Goal: Task Accomplishment & Management: Complete application form

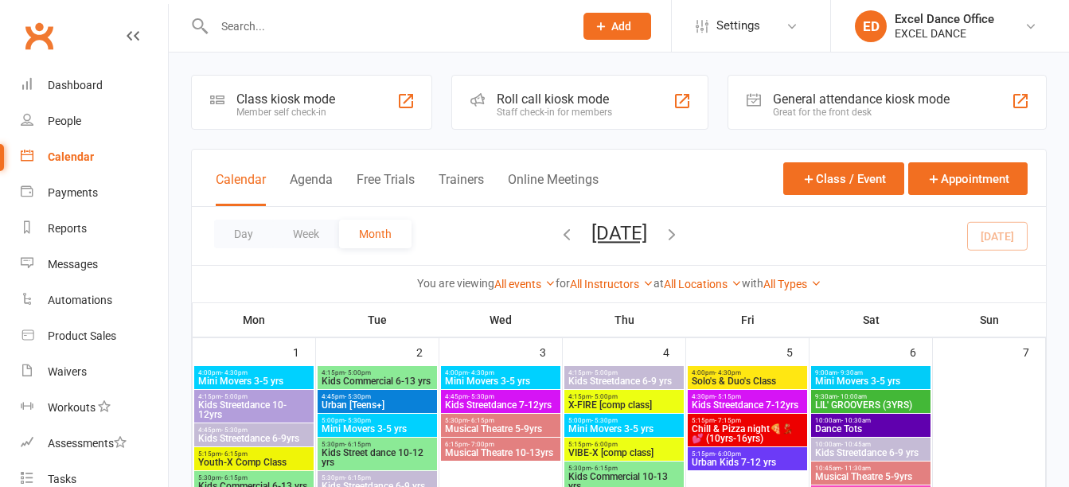
click at [275, 25] on input "text" at bounding box center [385, 26] width 353 height 22
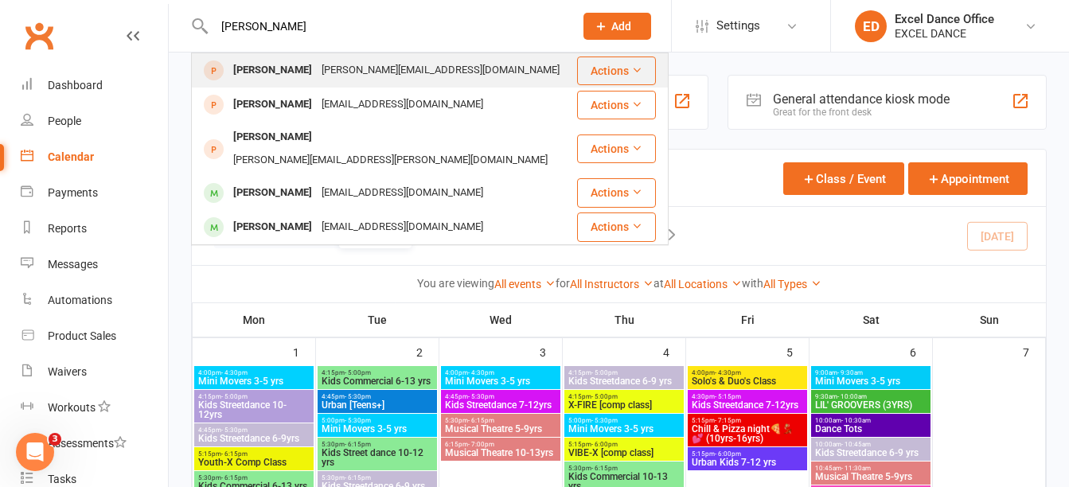
type input "[PERSON_NAME]"
click at [324, 70] on div "[PERSON_NAME][EMAIL_ADDRESS][DOMAIN_NAME]" at bounding box center [440, 70] width 247 height 23
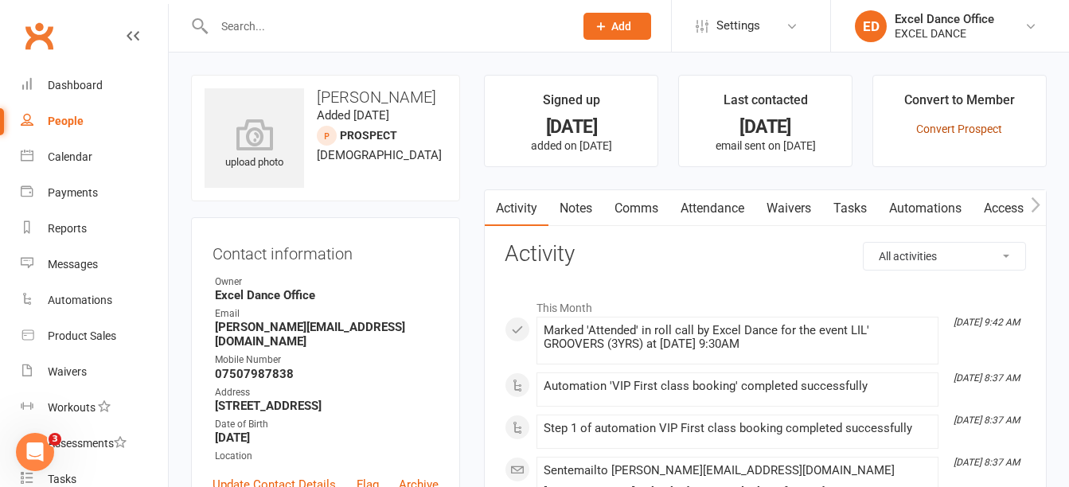
click at [980, 123] on link "Convert Prospect" at bounding box center [959, 129] width 86 height 13
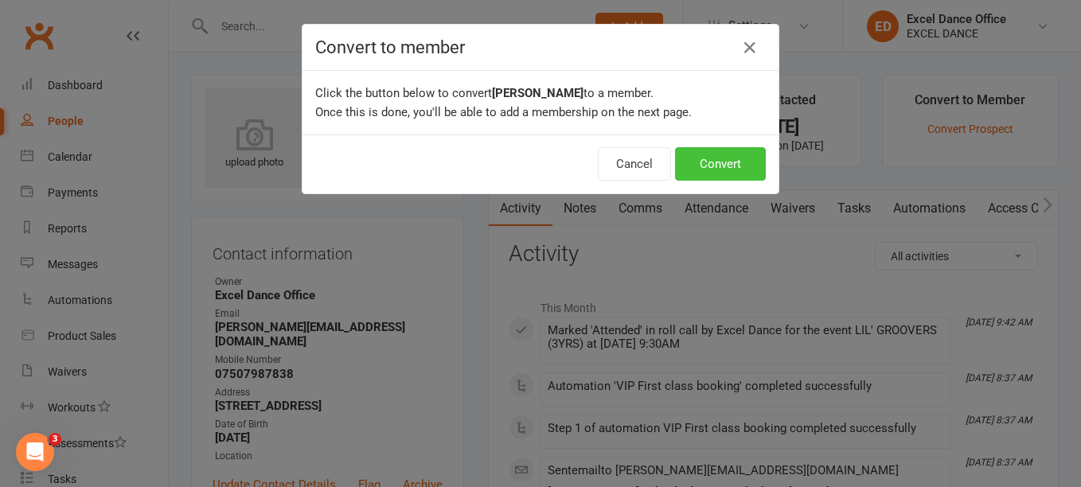
click at [696, 160] on button "Convert" at bounding box center [720, 163] width 91 height 33
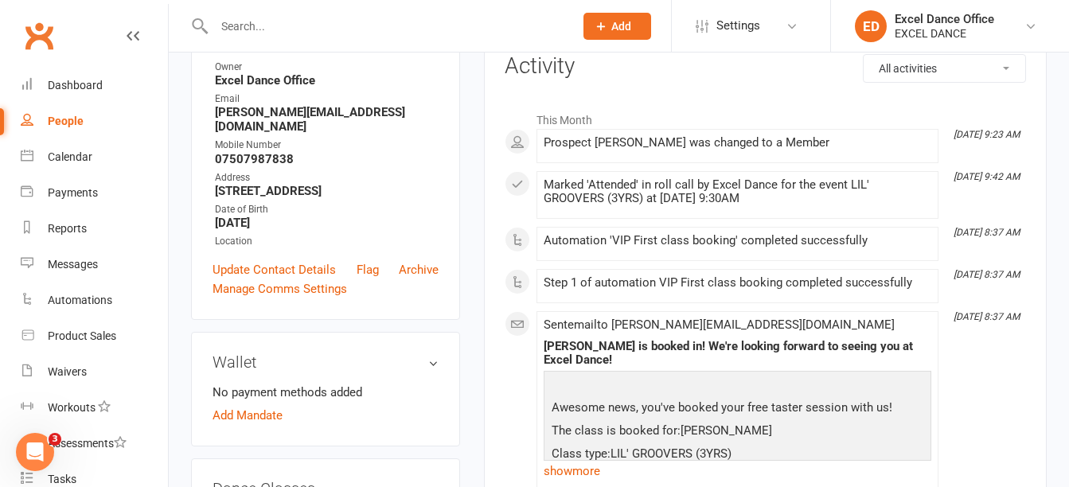
scroll to position [126, 0]
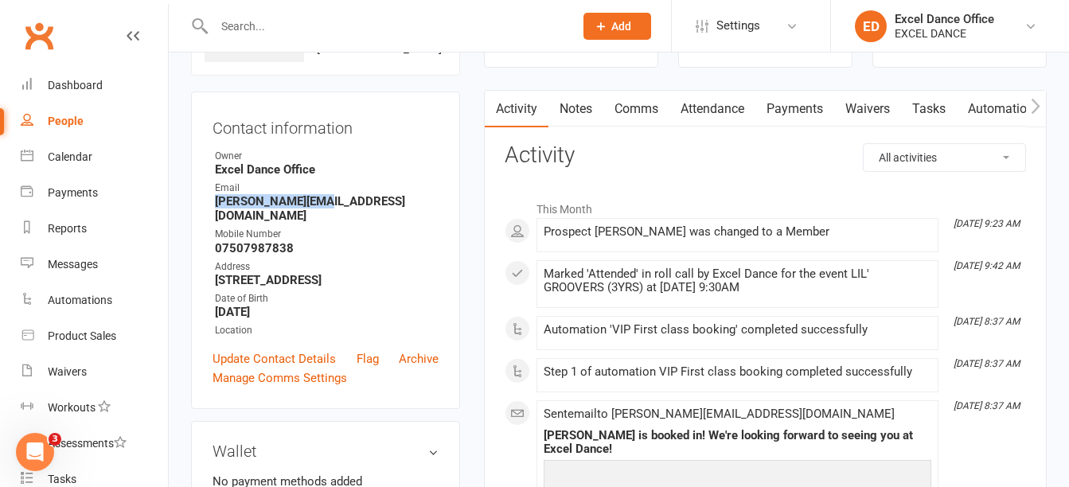
drag, startPoint x: 320, startPoint y: 201, endPoint x: 209, endPoint y: 197, distance: 110.7
click at [209, 197] on div "Contact information Owner Excel Dance Office Email l.d.bell@live.com Mobile Num…" at bounding box center [325, 251] width 269 height 318
drag, startPoint x: 209, startPoint y: 197, endPoint x: 254, endPoint y: 203, distance: 45.0
copy strong "[PERSON_NAME][EMAIL_ADDRESS][DOMAIN_NAME]"
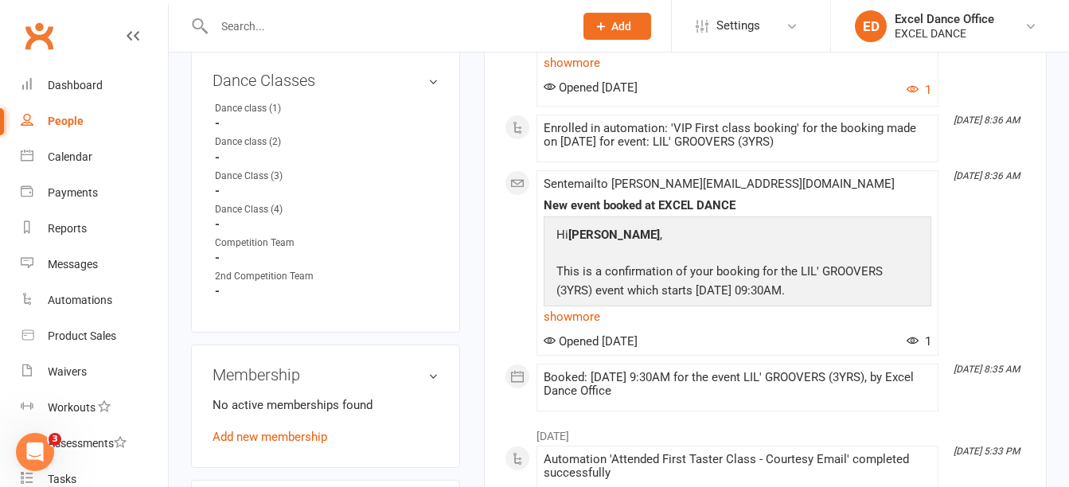
scroll to position [659, 0]
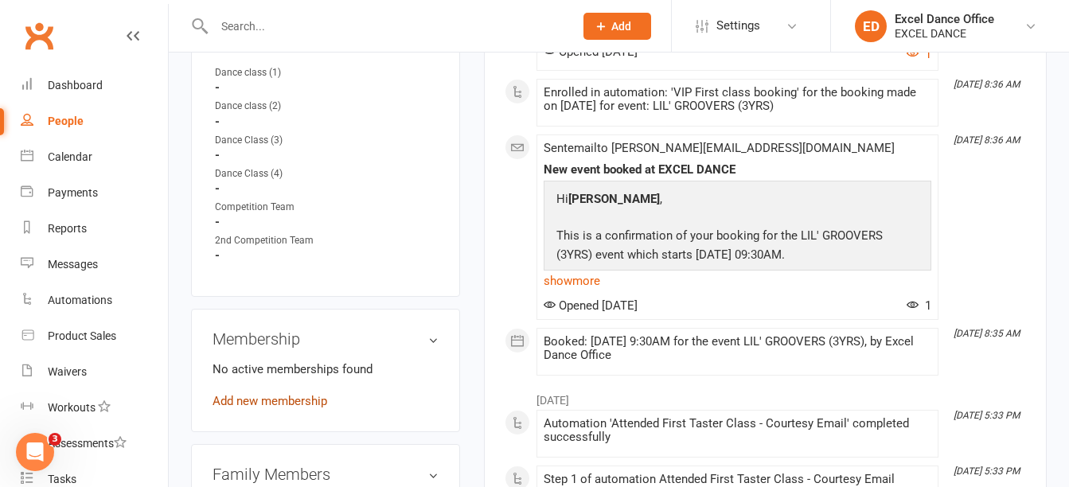
click at [244, 394] on link "Add new membership" at bounding box center [269, 401] width 115 height 14
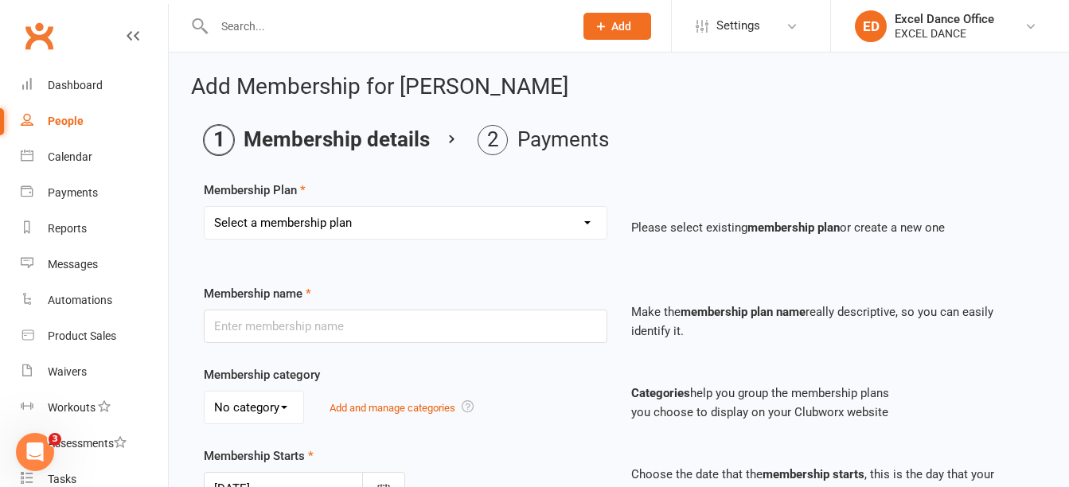
click at [479, 224] on select "Select a membership plan Create new Membership Plan DD - (Dance Tots) £32 month…" at bounding box center [406, 223] width 402 height 32
select select "2"
click at [205, 207] on select "Select a membership plan Create new Membership Plan DD - (Dance Tots) £32 month…" at bounding box center [406, 223] width 402 height 32
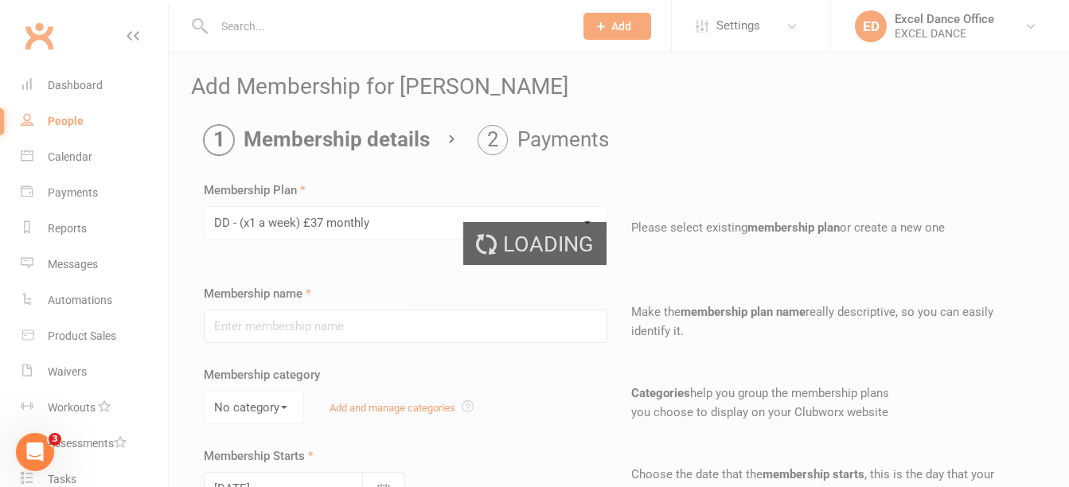
type input "DD - (x1 a week) £37 monthly"
select select "1"
type input "0"
type input "1"
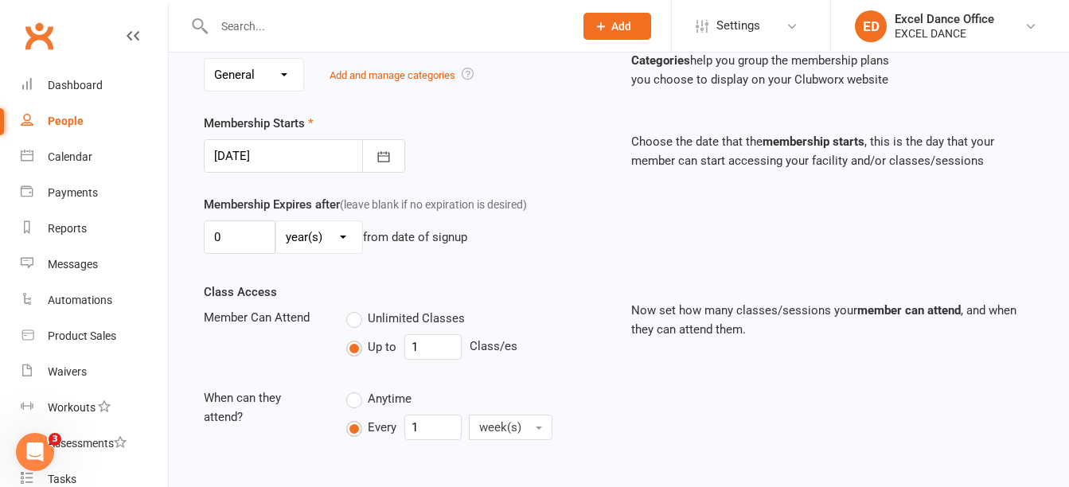
scroll to position [546, 0]
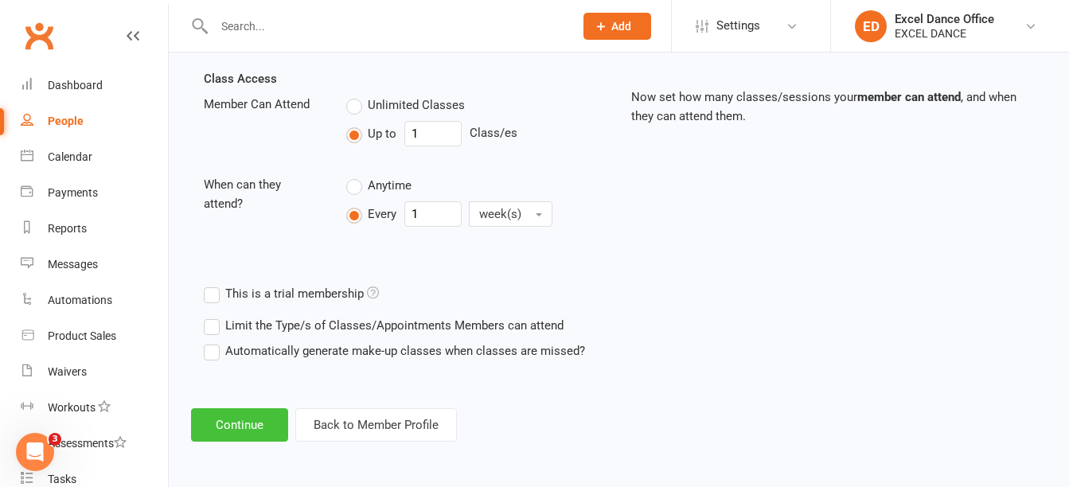
click at [258, 415] on button "Continue" at bounding box center [239, 424] width 97 height 33
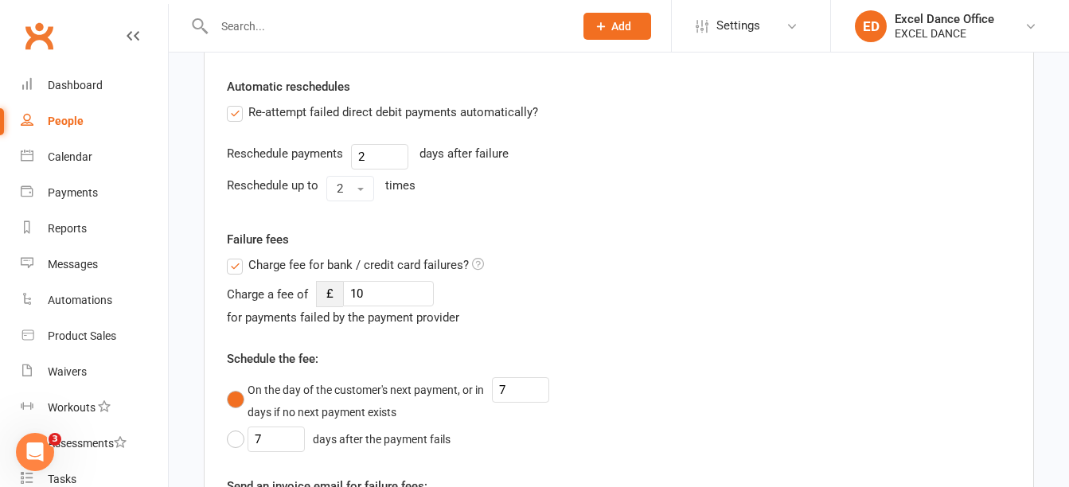
scroll to position [0, 0]
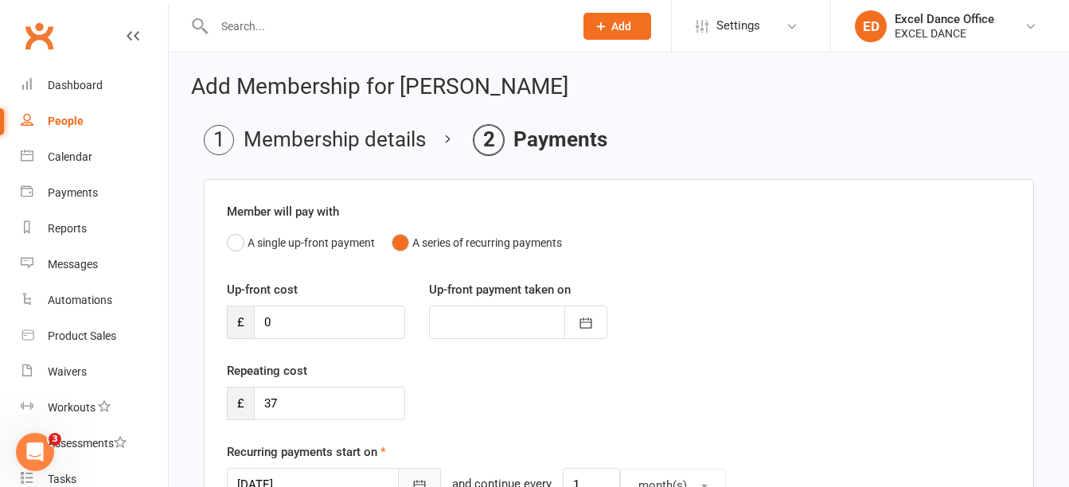
click at [411, 481] on icon "button" at bounding box center [419, 485] width 16 height 16
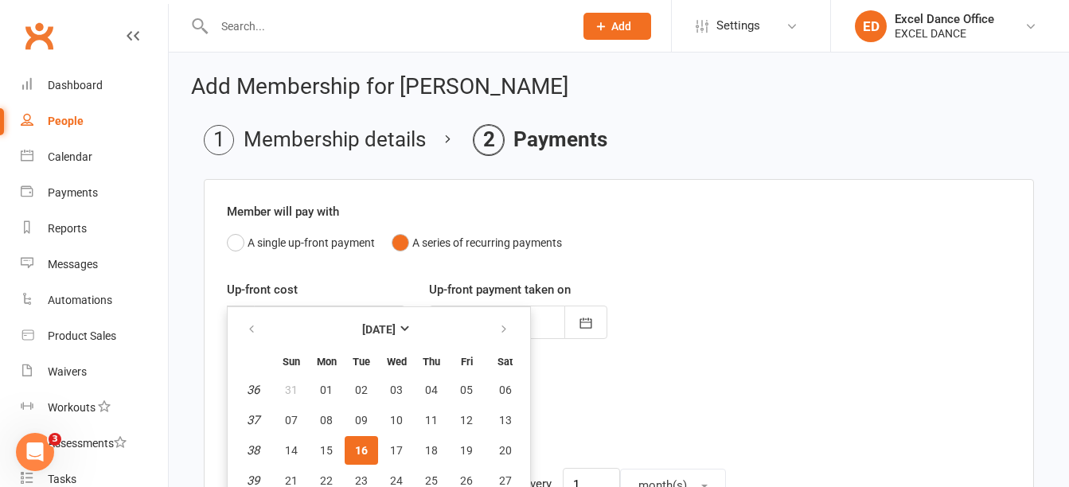
scroll to position [71, 0]
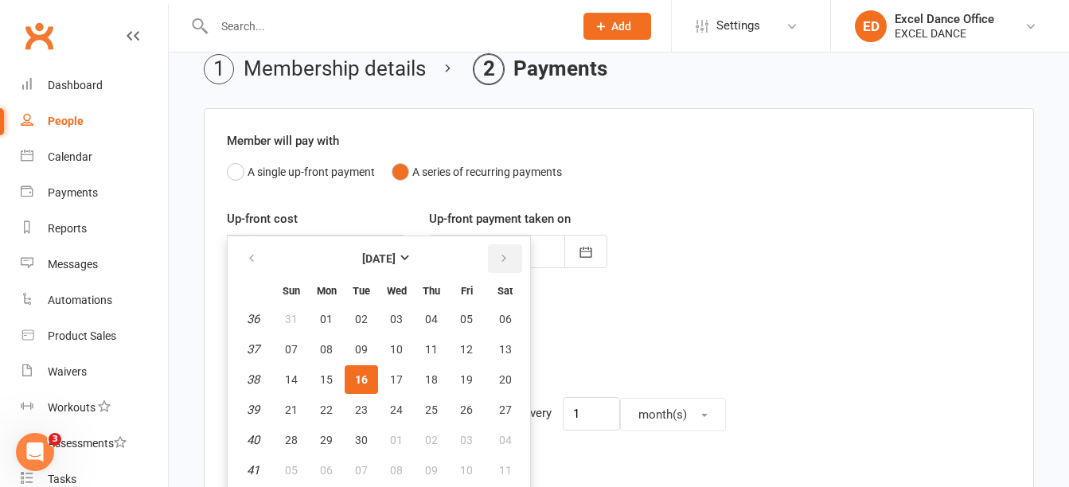
click at [504, 263] on icon "button" at bounding box center [503, 258] width 11 height 13
click at [396, 317] on span "01" at bounding box center [396, 319] width 13 height 13
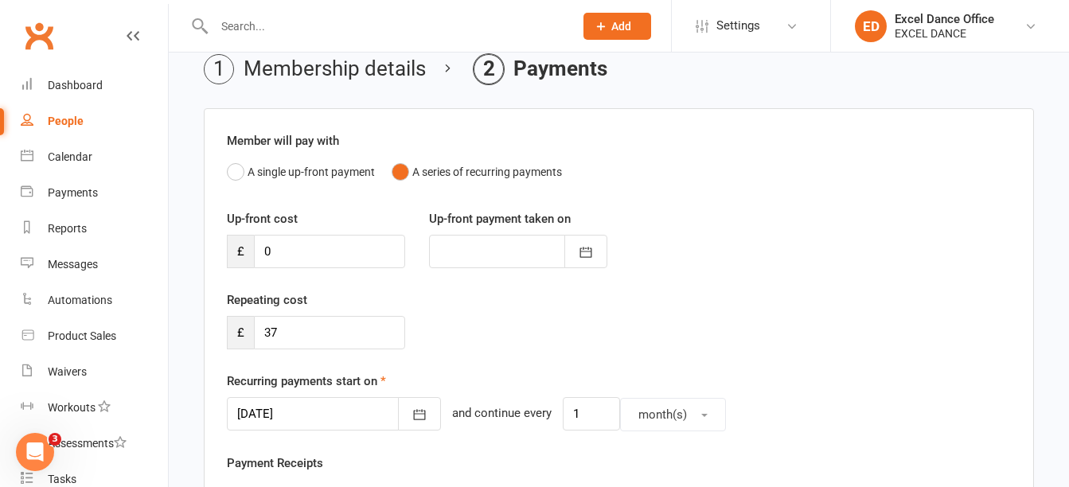
type input "[DATE]"
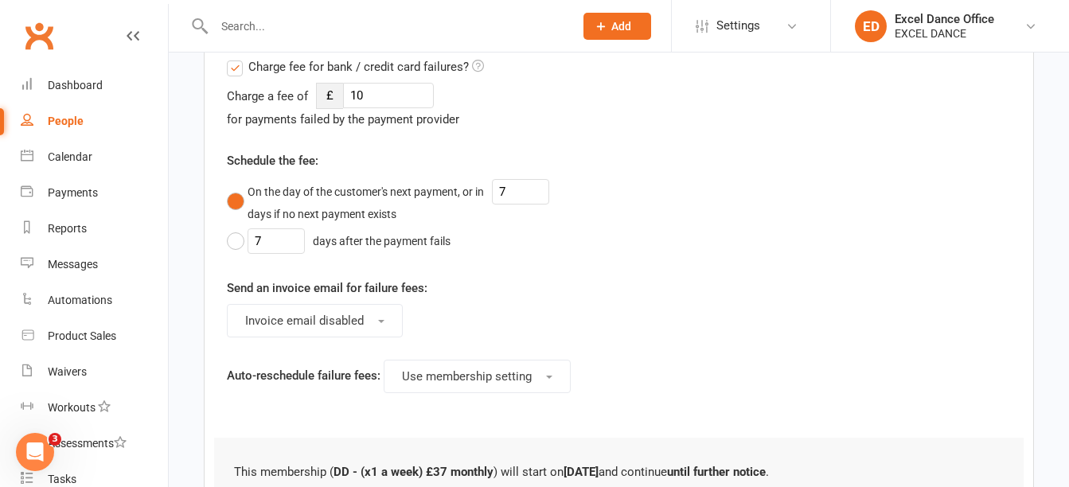
scroll to position [945, 0]
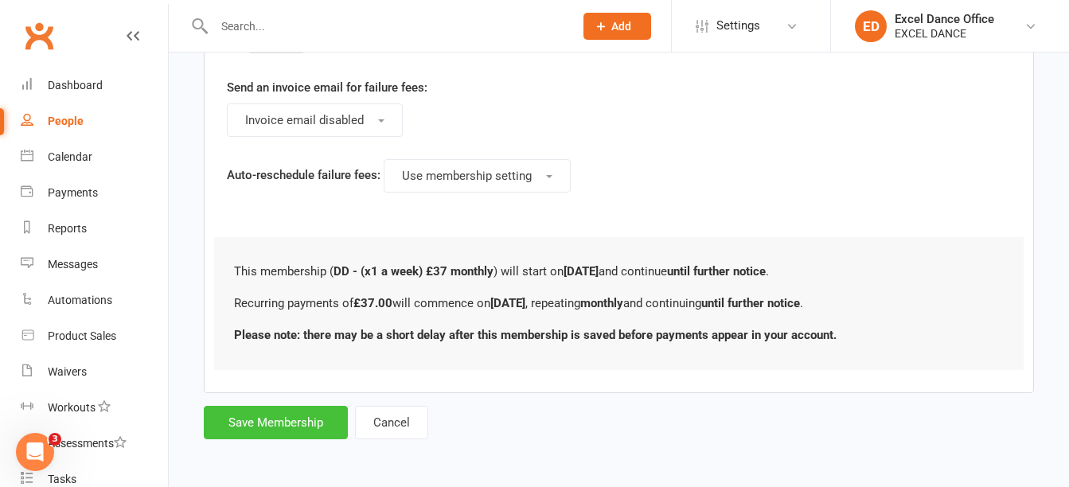
click at [321, 427] on button "Save Membership" at bounding box center [276, 422] width 144 height 33
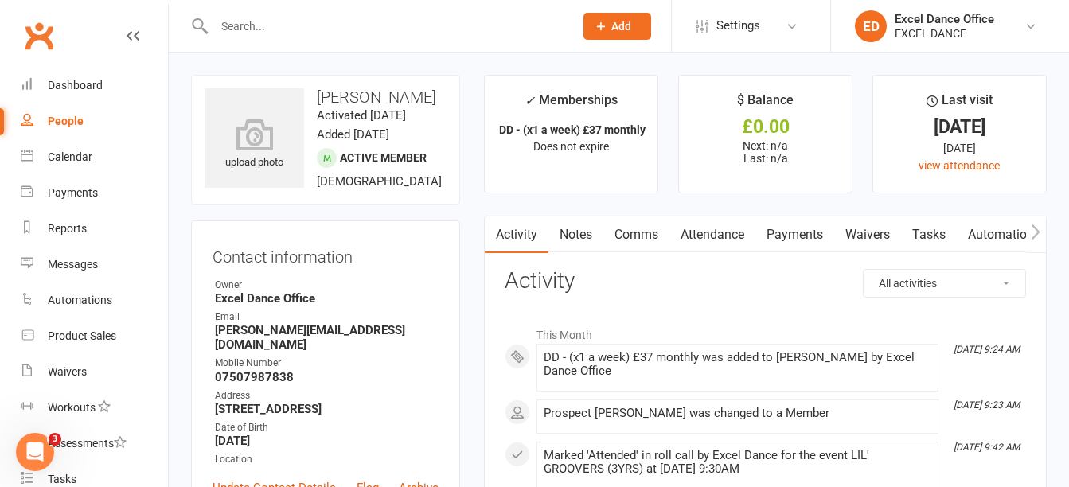
click at [801, 228] on link "Payments" at bounding box center [794, 234] width 79 height 37
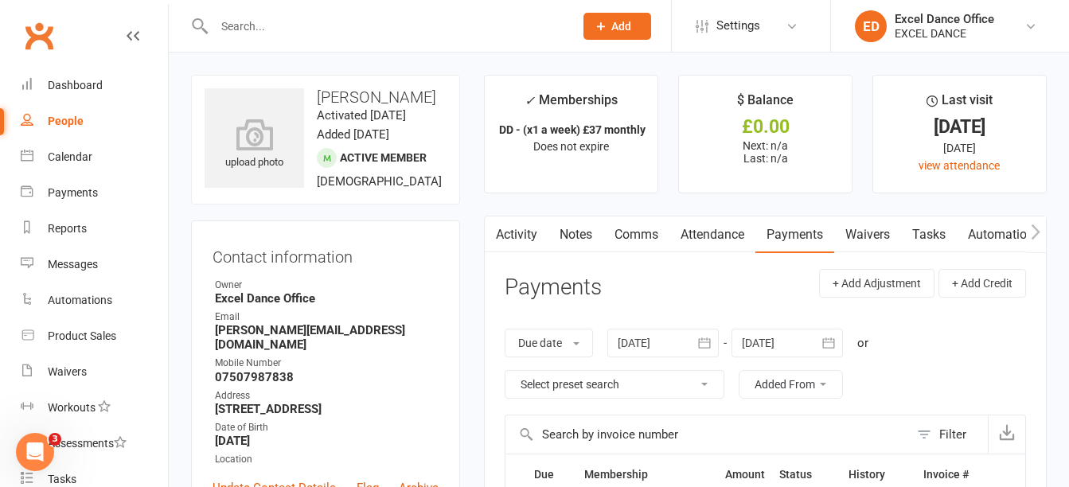
click at [335, 29] on input "text" at bounding box center [385, 26] width 353 height 22
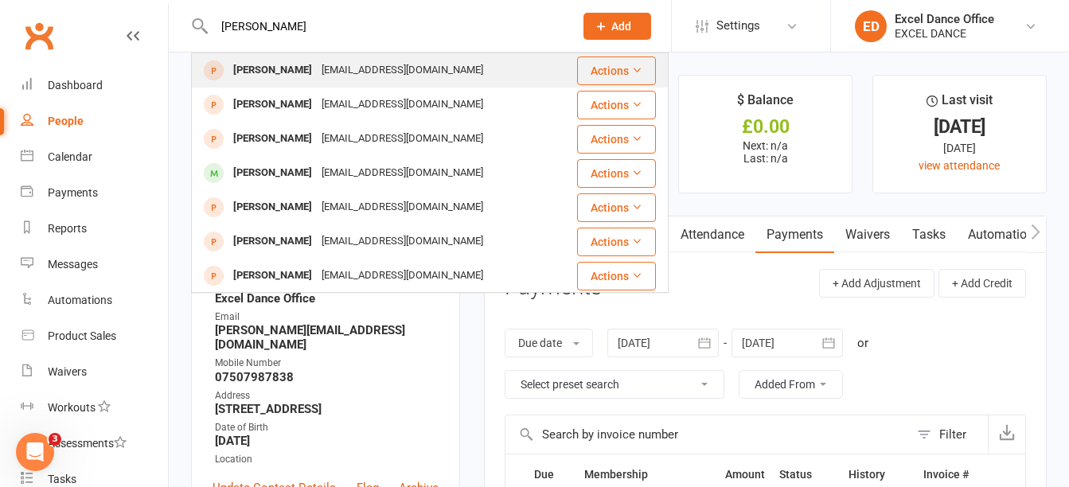
type input "[PERSON_NAME]"
click at [384, 71] on div "[EMAIL_ADDRESS][DOMAIN_NAME]" at bounding box center [402, 70] width 171 height 23
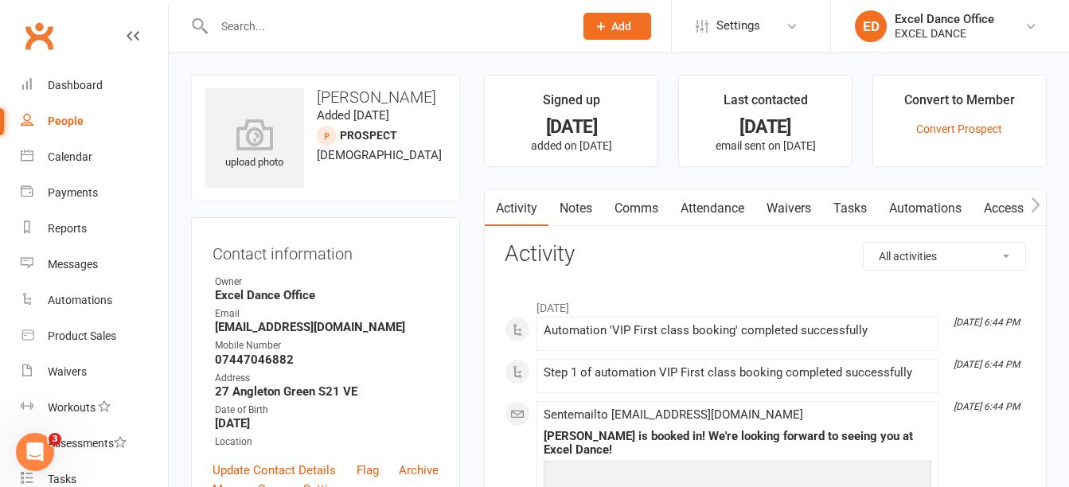
click at [301, 20] on input "text" at bounding box center [385, 26] width 353 height 22
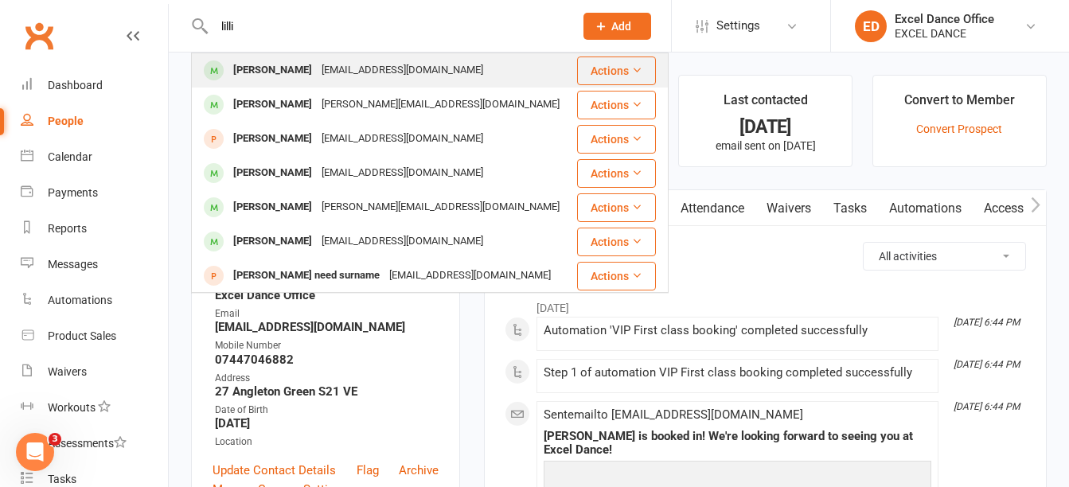
type input "lilli"
click at [323, 65] on div "jobrookes2014@gmail.com" at bounding box center [402, 70] width 171 height 23
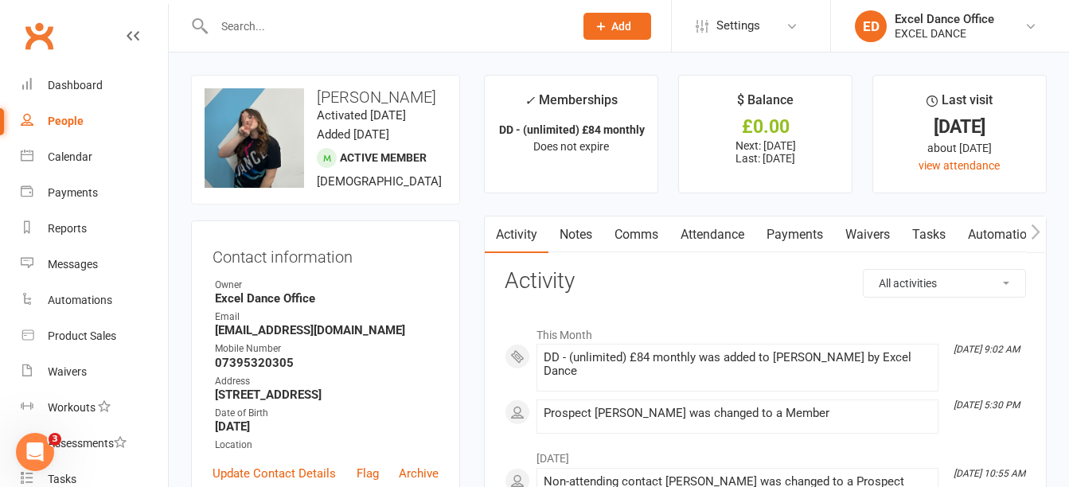
click at [266, 25] on input "text" at bounding box center [385, 26] width 353 height 22
paste input "sl_hadley@hotmail.co.uk"
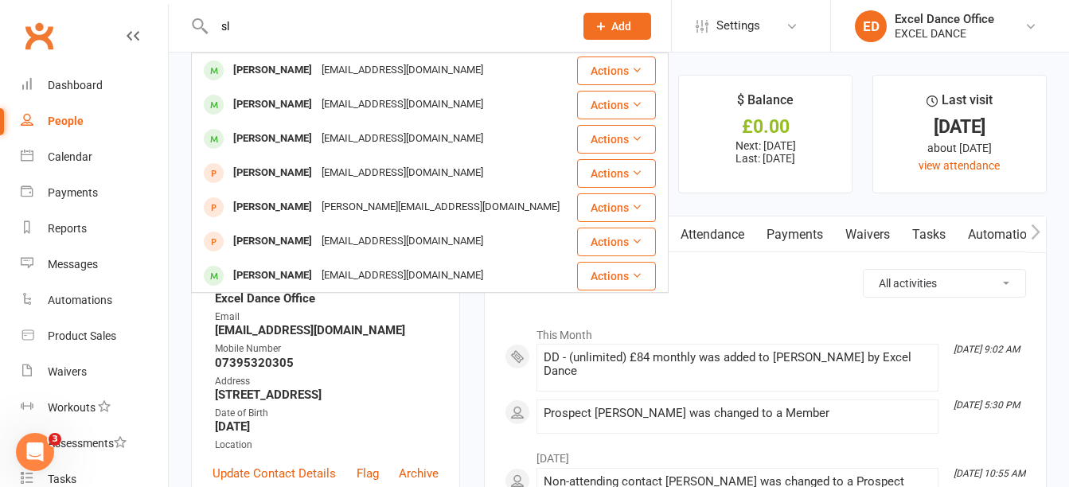
type input "s"
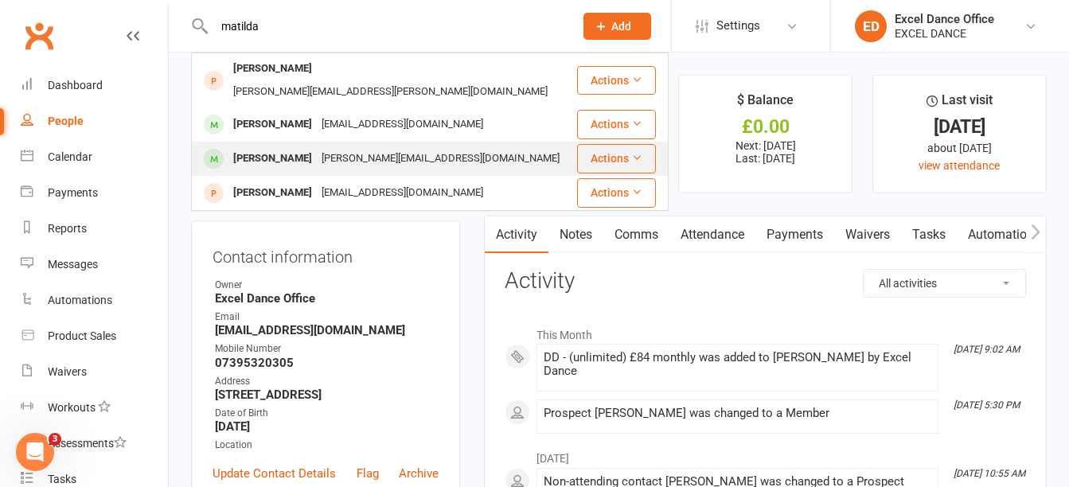
type input "matilda"
click at [315, 142] on div "Matilda Peters sarah_gill@live.co.uk" at bounding box center [384, 158] width 383 height 33
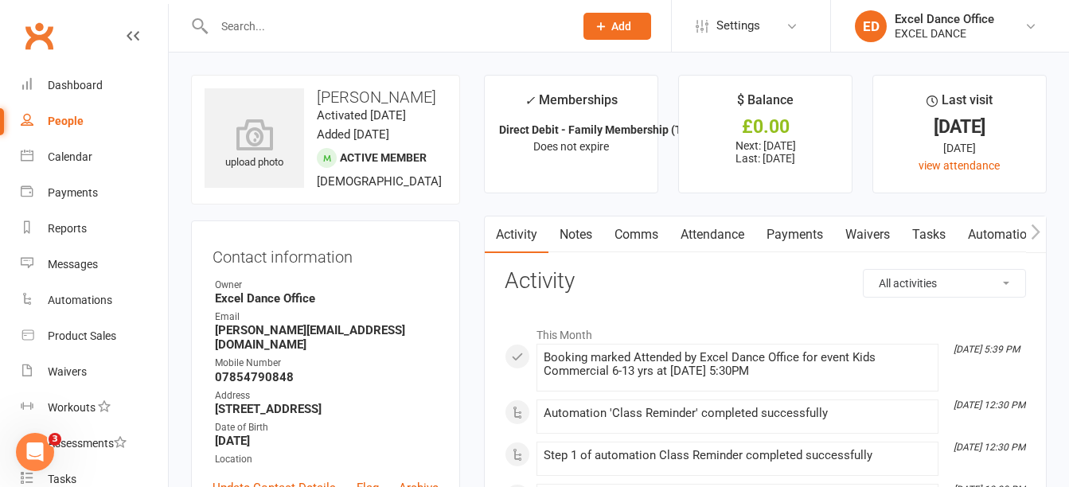
click at [291, 49] on div at bounding box center [377, 26] width 372 height 52
click at [286, 26] on input "text" at bounding box center [385, 26] width 353 height 22
paste input "+44 7739 813689"
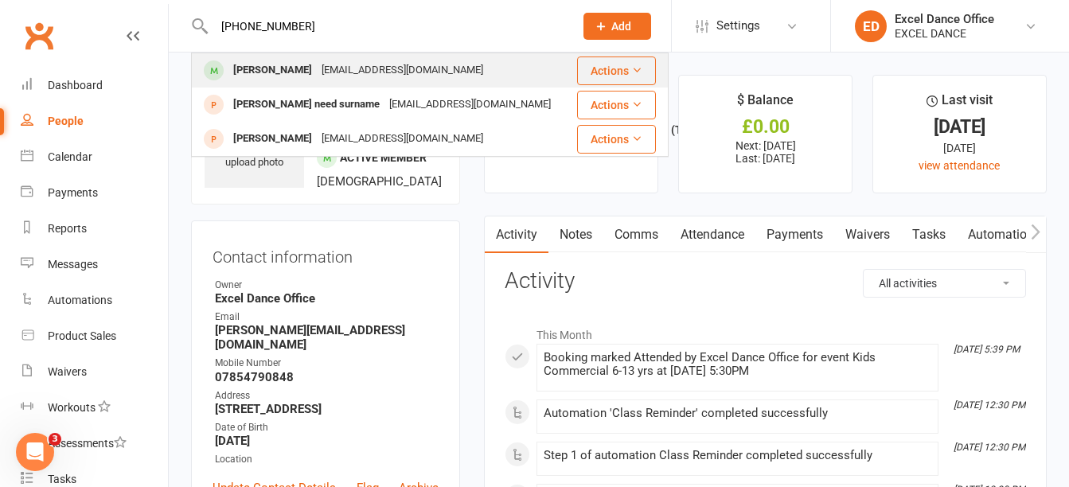
type input "+44 7739 813689"
click at [324, 68] on div "marcholliday@outlook.com" at bounding box center [402, 70] width 171 height 23
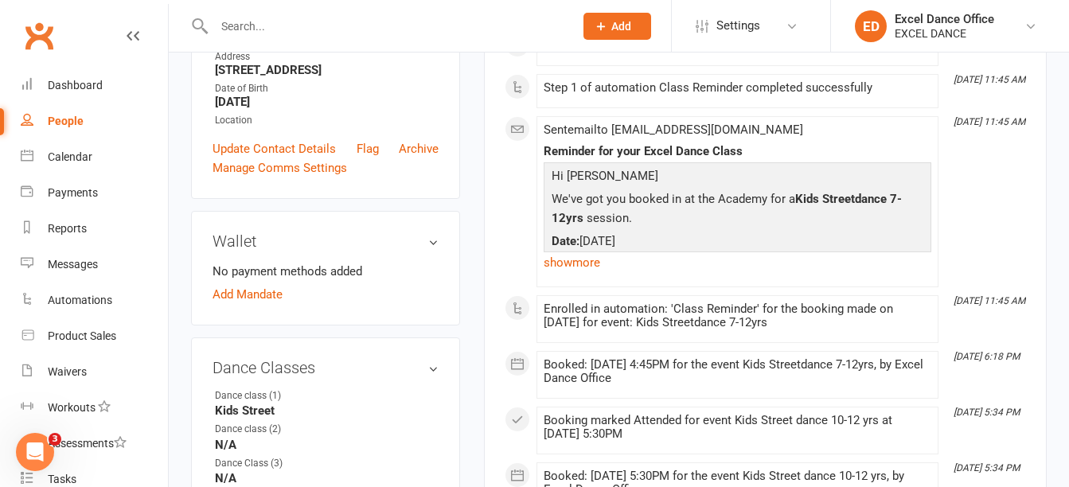
scroll to position [141, 0]
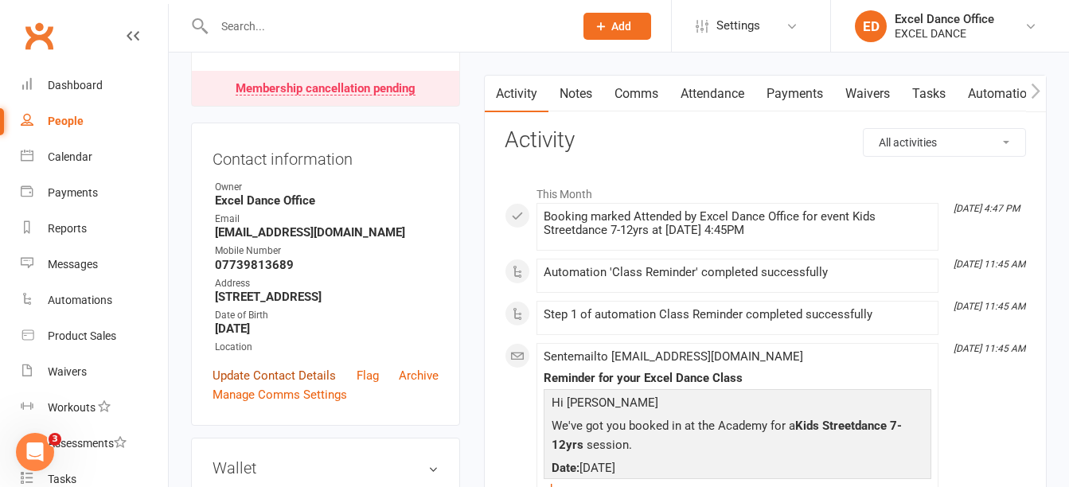
click at [308, 385] on link "Update Contact Details" at bounding box center [273, 375] width 123 height 19
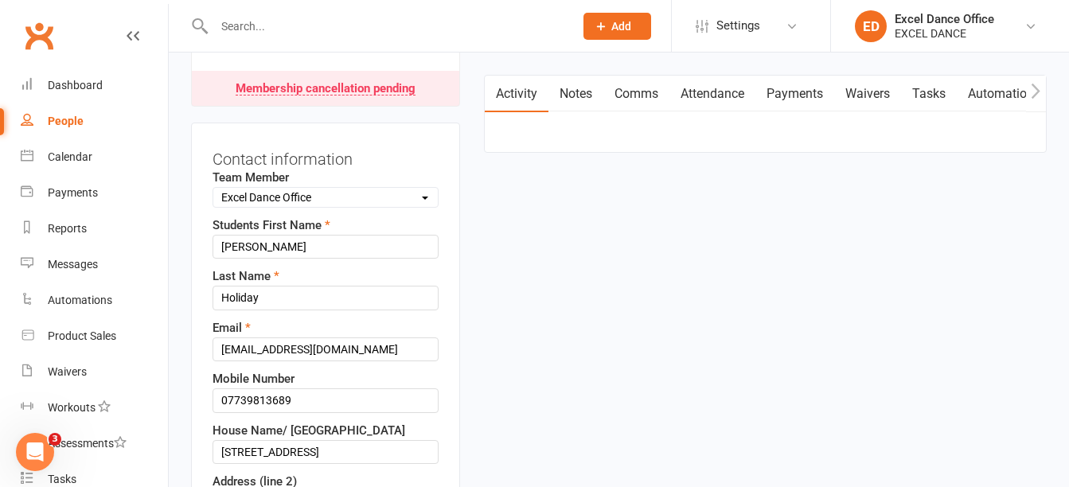
scroll to position [75, 0]
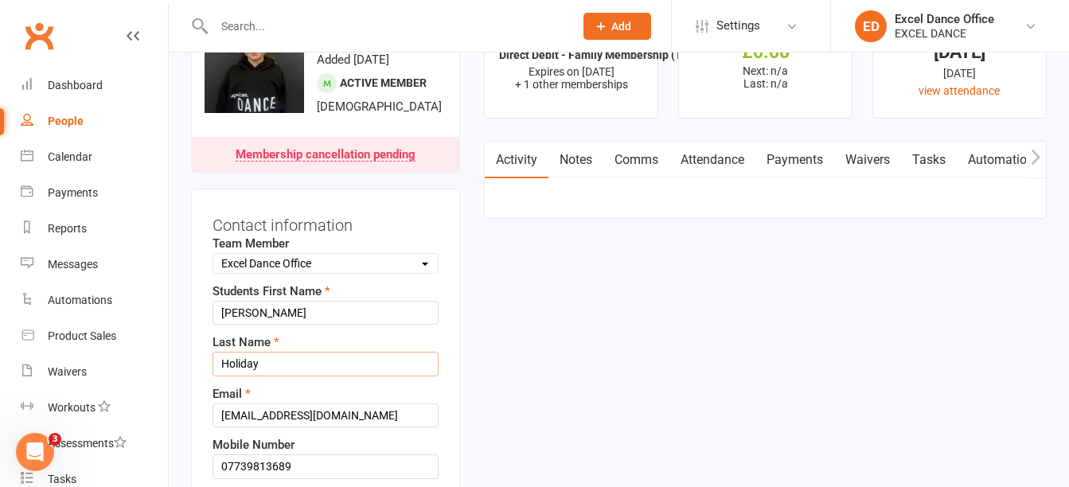
click at [238, 376] on input "Holiday" at bounding box center [325, 364] width 226 height 24
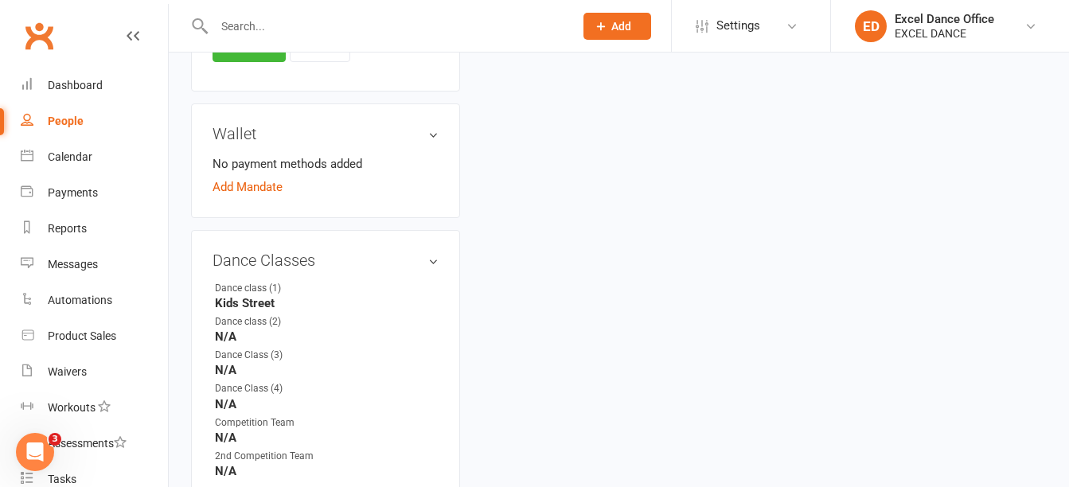
scroll to position [689, 0]
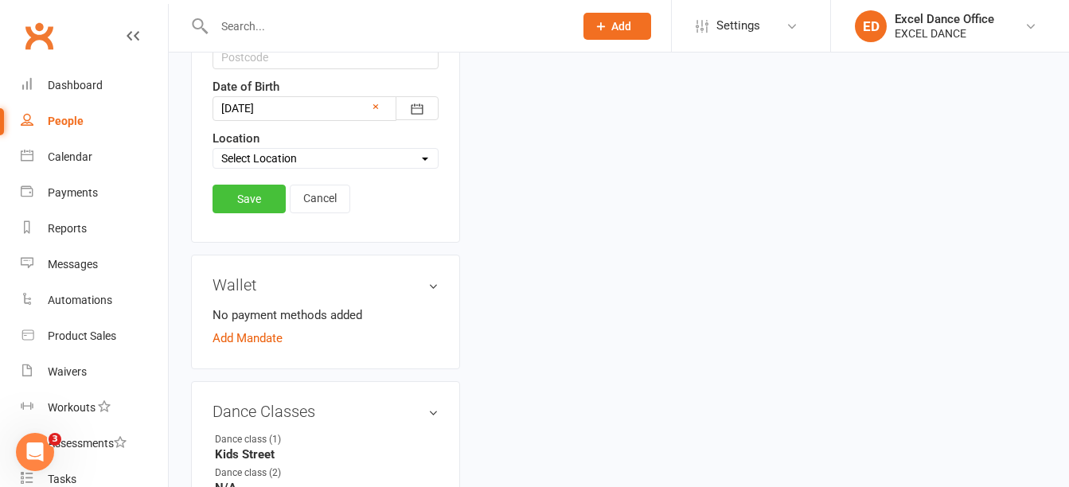
type input "Holliday"
click at [248, 213] on link "Save" at bounding box center [248, 199] width 73 height 29
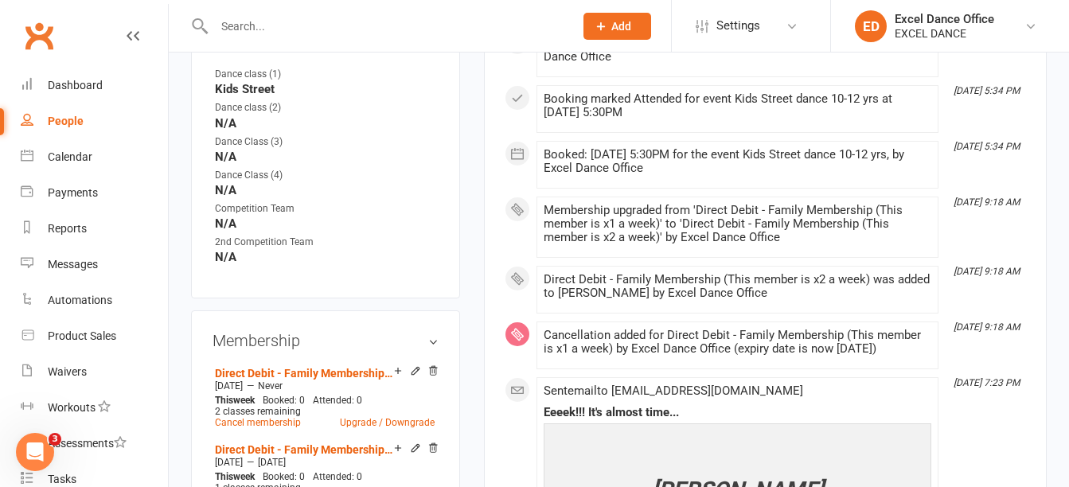
click at [285, 18] on input "text" at bounding box center [385, 26] width 353 height 22
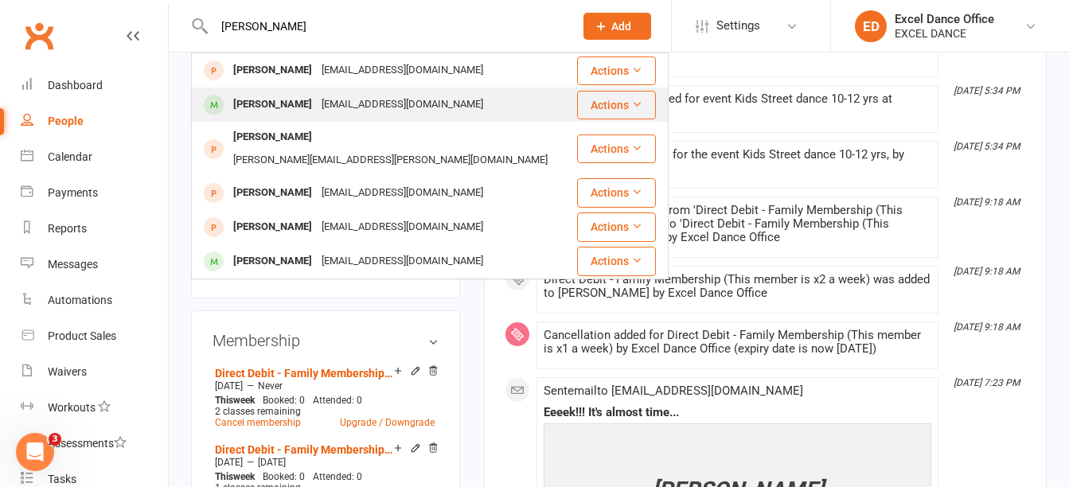
type input "phoebe"
click at [320, 97] on div "marcholliday@outlook.com" at bounding box center [402, 104] width 171 height 23
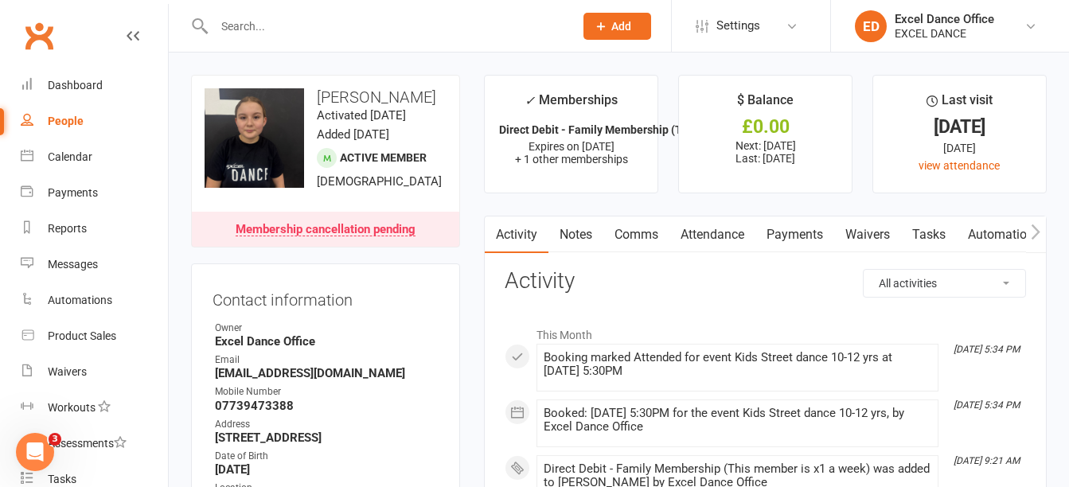
click at [328, 25] on input "text" at bounding box center [385, 26] width 353 height 22
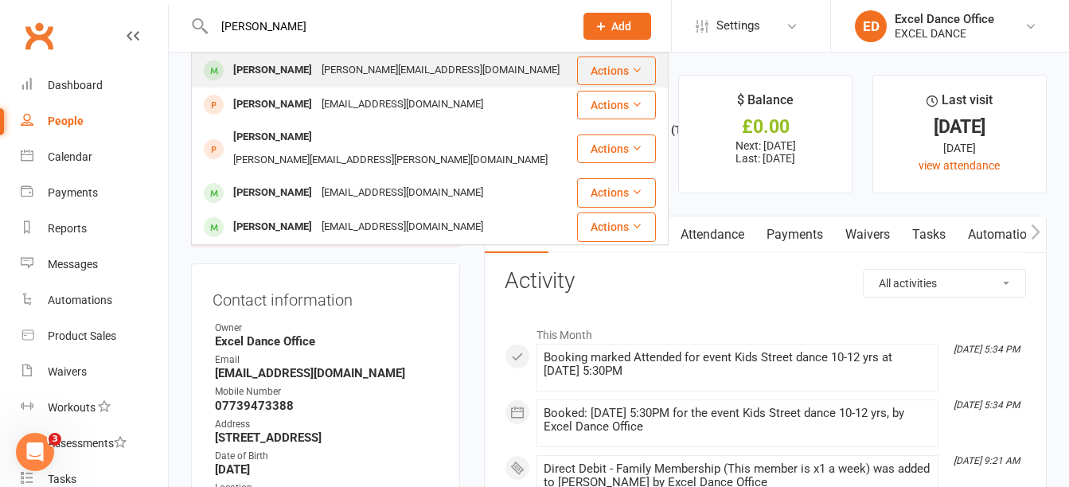
type input "[PERSON_NAME]"
click at [340, 71] on div "[PERSON_NAME][EMAIL_ADDRESS][DOMAIN_NAME]" at bounding box center [440, 70] width 247 height 23
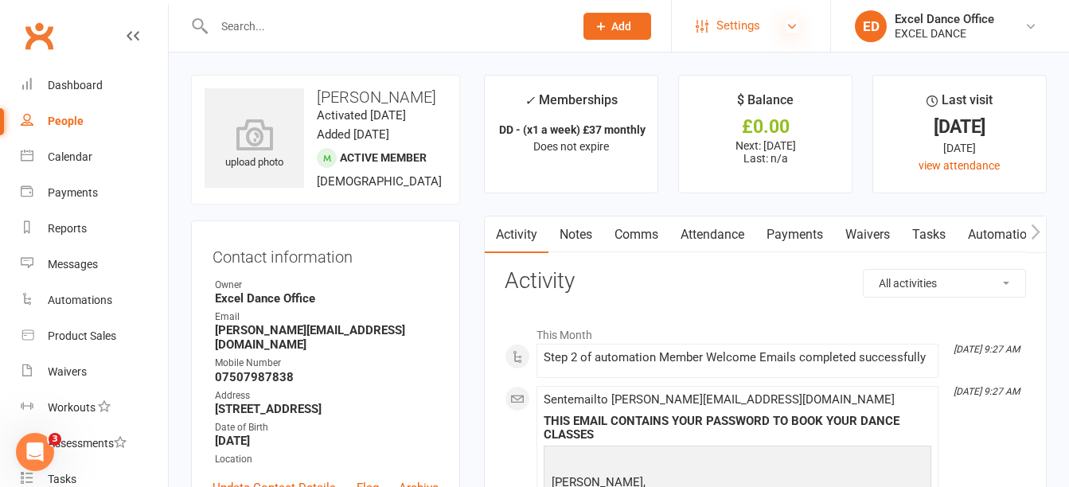
click at [792, 31] on icon at bounding box center [791, 26] width 13 height 13
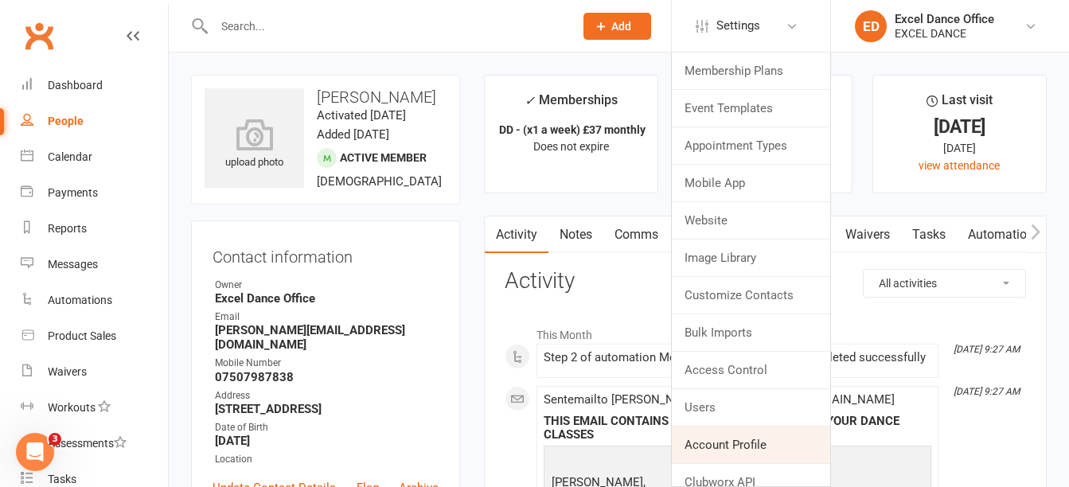
click at [769, 442] on link "Account Profile" at bounding box center [751, 445] width 158 height 37
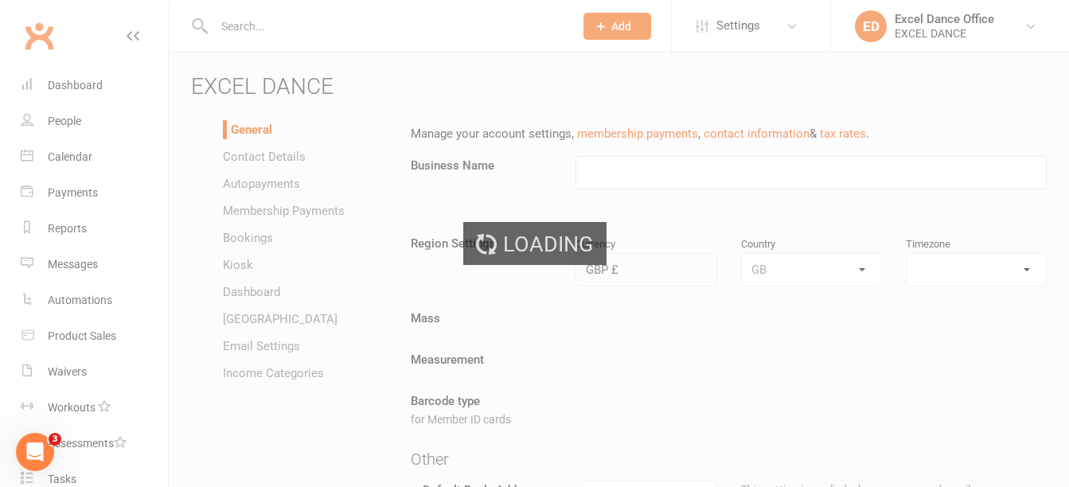
type input "EXCEL DANCE"
select select "Europe/London"
select select "[EMAIL_ADDRESS][DOMAIN_NAME]"
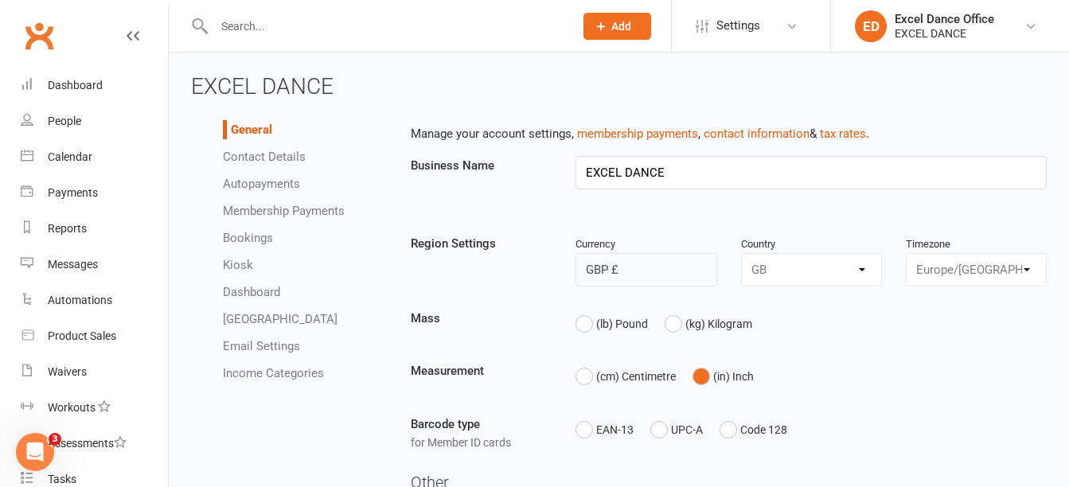
click at [265, 185] on link "Autopayments" at bounding box center [261, 184] width 77 height 14
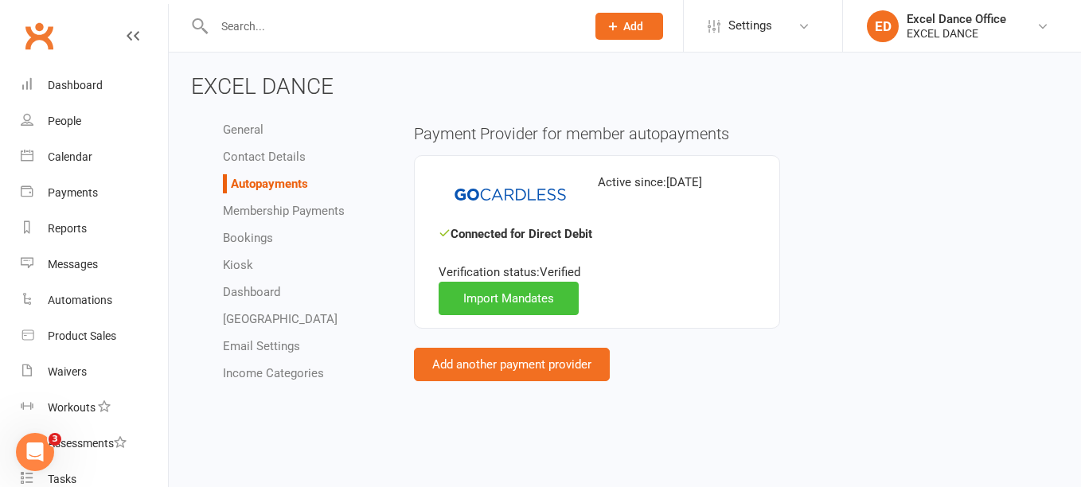
click at [476, 314] on link "Import Mandates" at bounding box center [508, 298] width 140 height 33
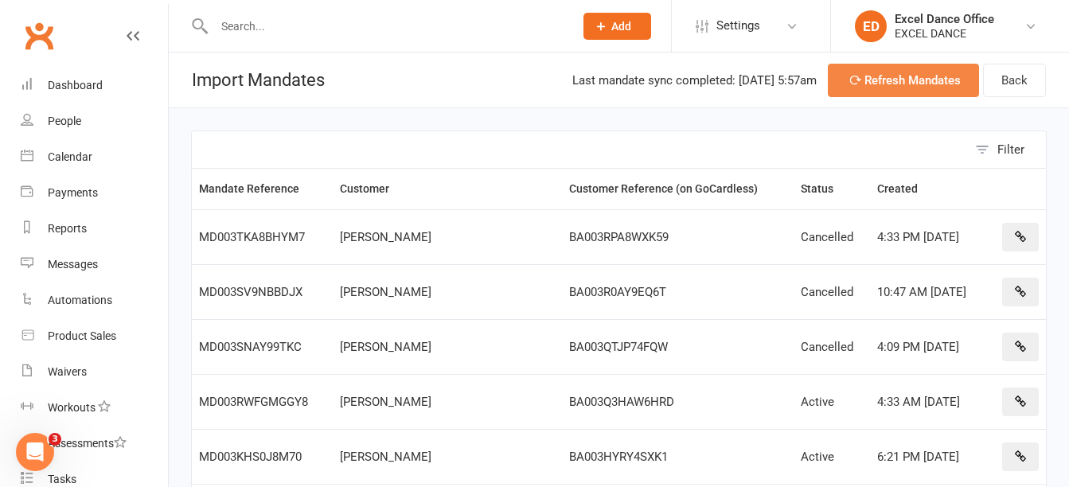
click at [870, 79] on button "Refresh Mandates" at bounding box center [903, 80] width 151 height 33
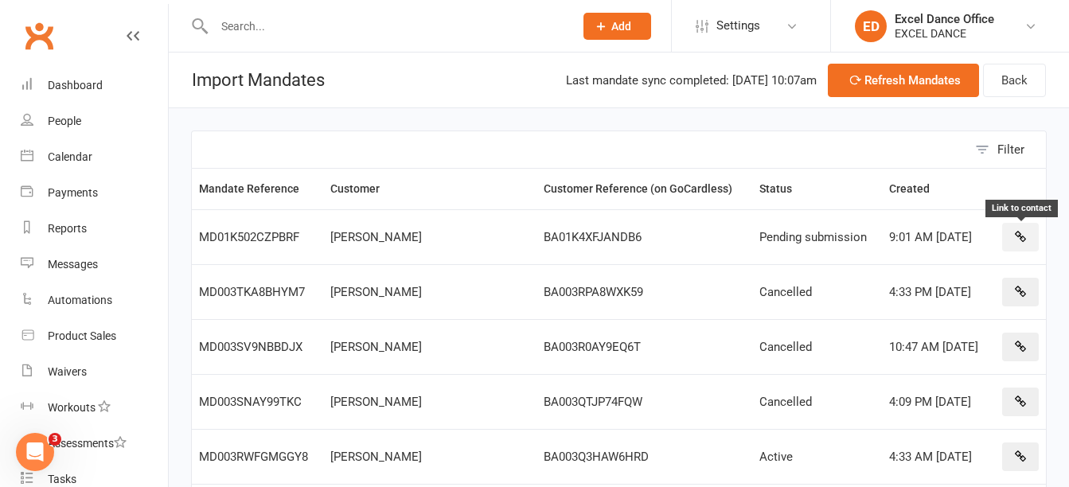
click at [1028, 246] on button "button" at bounding box center [1020, 237] width 37 height 29
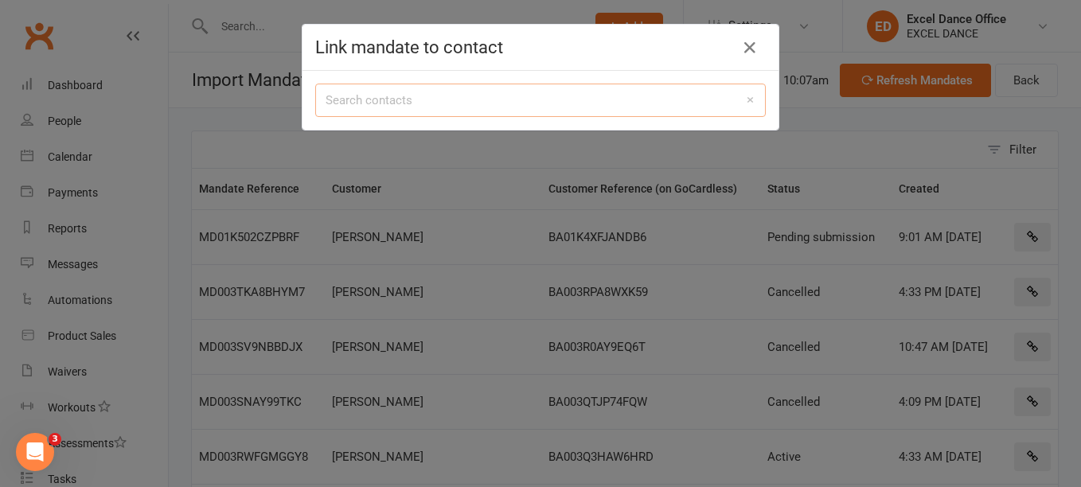
click at [518, 101] on input "search" at bounding box center [540, 100] width 450 height 33
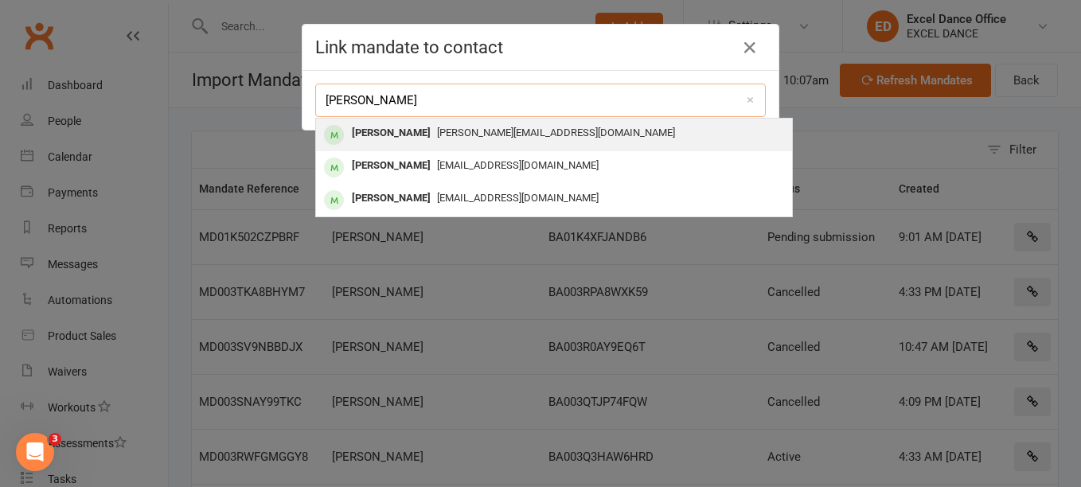
type input "[PERSON_NAME]"
click at [486, 148] on div "[PERSON_NAME] [PERSON_NAME][EMAIL_ADDRESS][DOMAIN_NAME]" at bounding box center [554, 135] width 476 height 33
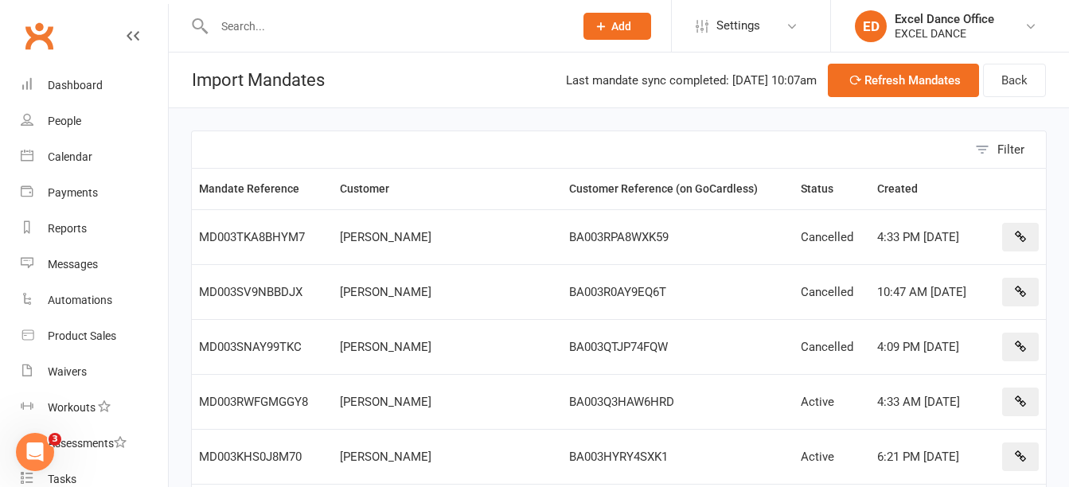
click at [377, 36] on input "text" at bounding box center [385, 26] width 353 height 22
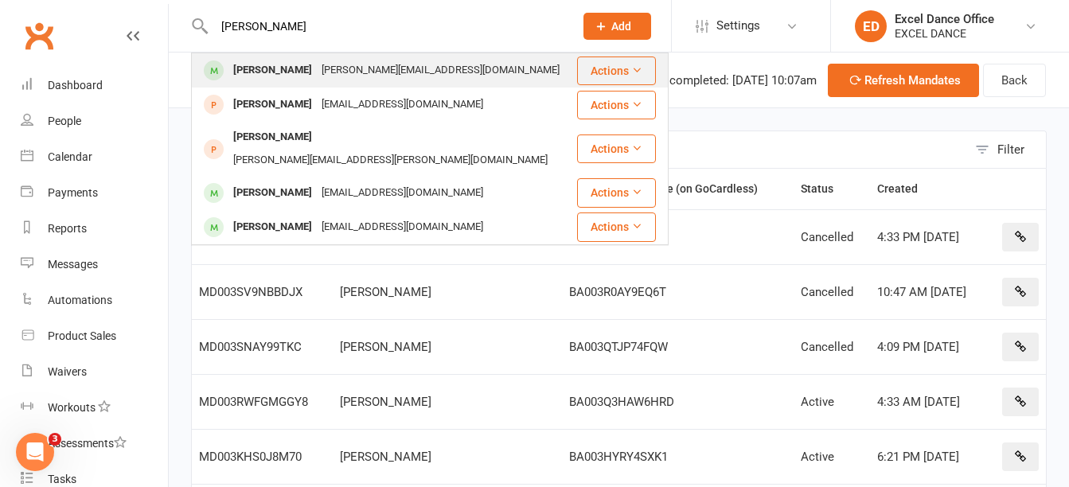
type input "[PERSON_NAME]"
click at [373, 78] on div "[PERSON_NAME][EMAIL_ADDRESS][DOMAIN_NAME]" at bounding box center [440, 70] width 247 height 23
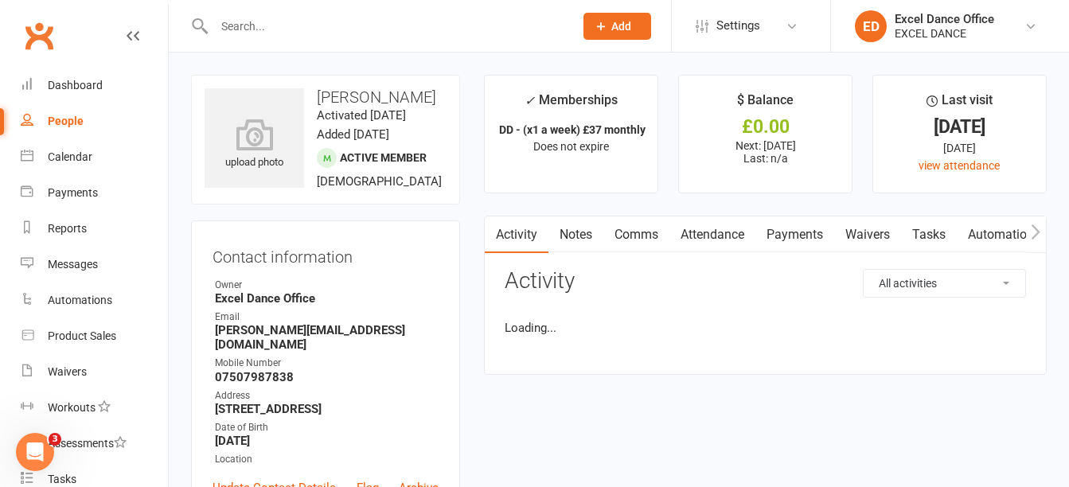
click at [373, 78] on div "upload photo [PERSON_NAME] Activated [DATE] Added [DATE] Active member [DEMOGRA…" at bounding box center [325, 140] width 269 height 130
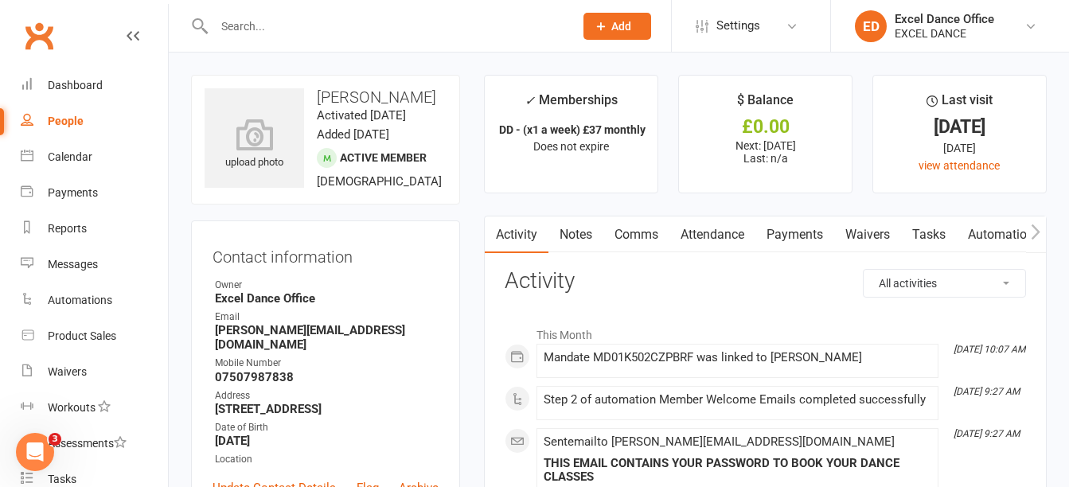
click at [801, 219] on link "Payments" at bounding box center [794, 234] width 79 height 37
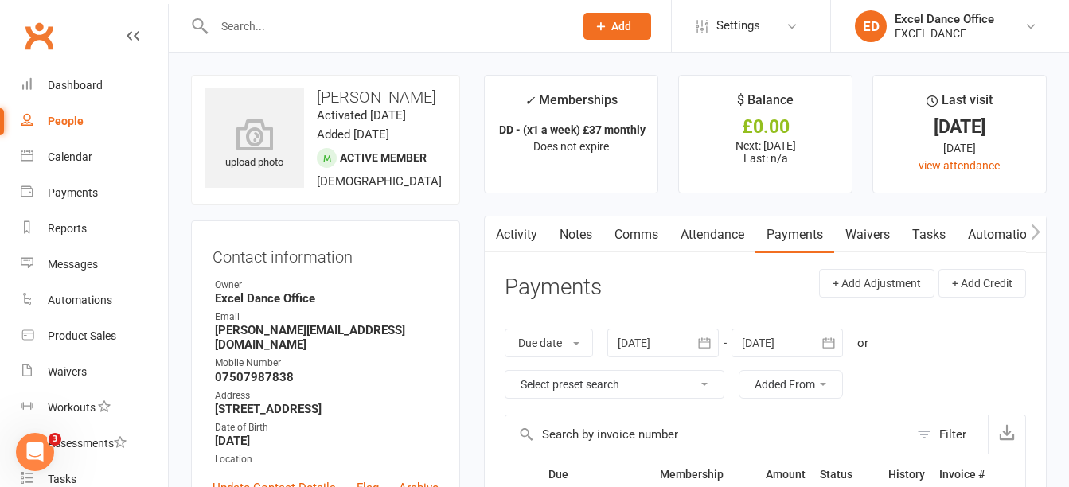
click at [629, 37] on button "Add" at bounding box center [617, 26] width 68 height 27
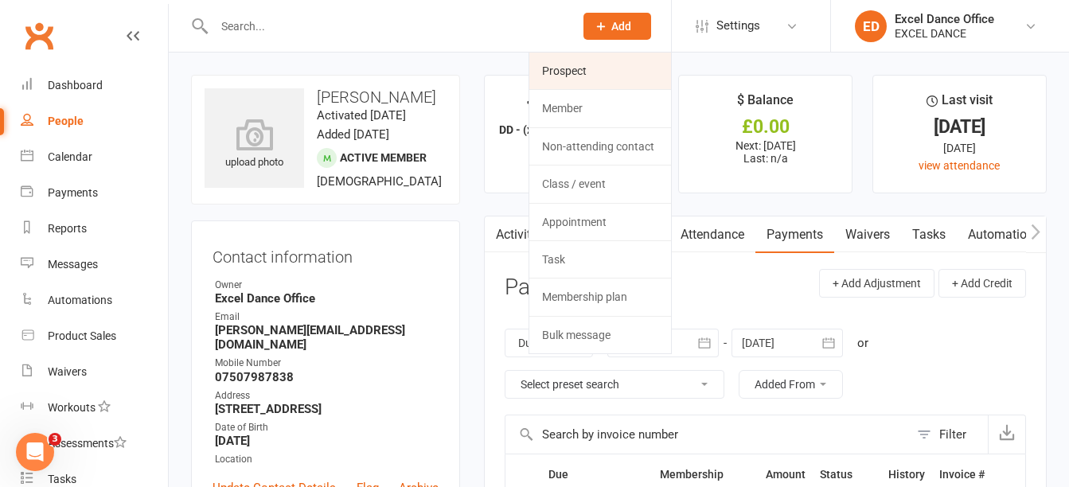
click at [620, 66] on link "Prospect" at bounding box center [600, 71] width 142 height 37
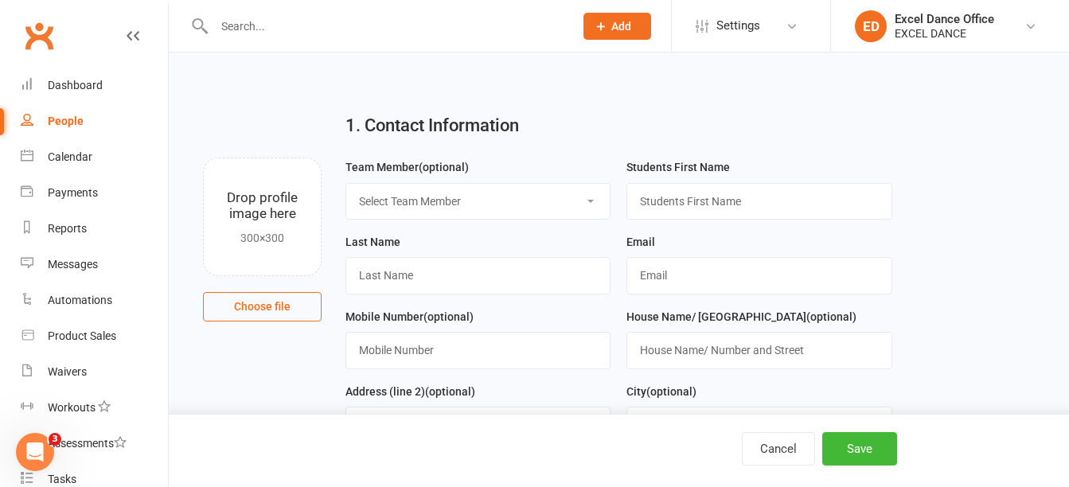
click at [540, 192] on select "Select Team Member Excel Dance Office [PERSON_NAME] Excel Dance [PERSON_NAME] […" at bounding box center [477, 201] width 263 height 35
select select "0"
click at [346, 184] on select "Select Team Member Excel Dance Office [PERSON_NAME] Excel Dance [PERSON_NAME] […" at bounding box center [477, 201] width 263 height 35
click at [528, 251] on div "Last Name" at bounding box center [477, 263] width 265 height 62
click at [654, 192] on input "text" at bounding box center [758, 201] width 265 height 37
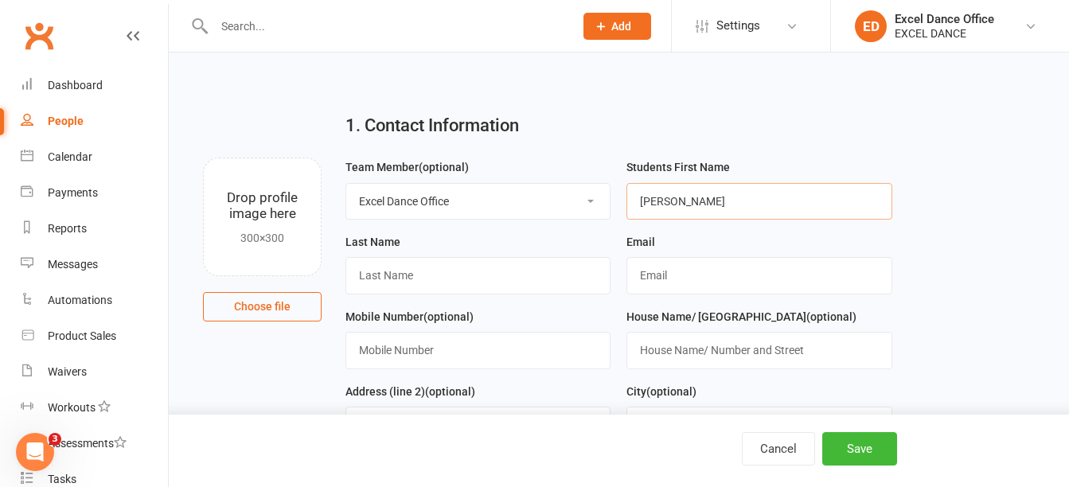
type input "[PERSON_NAME]"
click at [436, 288] on input "text" at bounding box center [477, 275] width 265 height 37
type input "Beresford"
click at [721, 274] on input "text" at bounding box center [758, 275] width 265 height 37
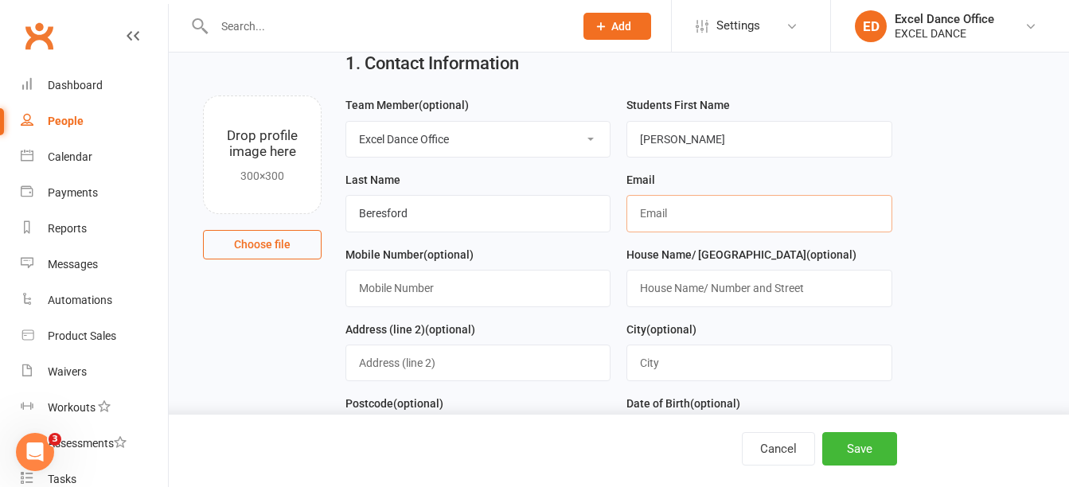
scroll to position [67, 0]
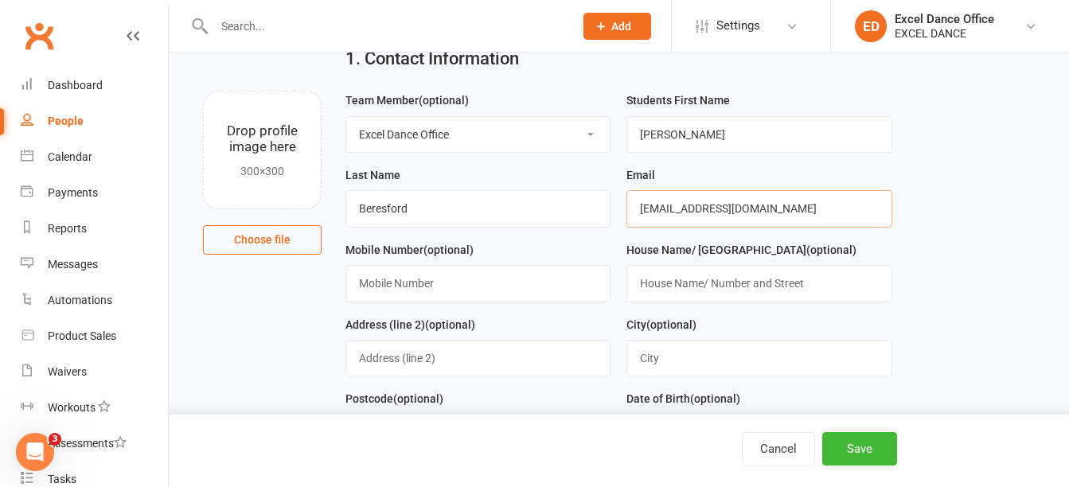
type input "[EMAIL_ADDRESS][DOMAIN_NAME]"
click at [380, 287] on input "text" at bounding box center [477, 283] width 265 height 37
type input "07882321499"
click at [844, 463] on button "Save" at bounding box center [859, 448] width 75 height 33
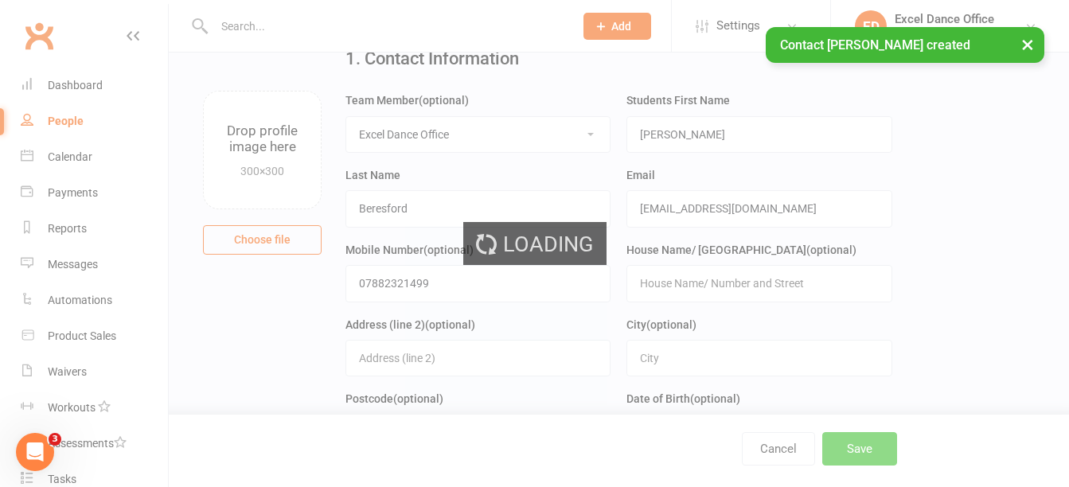
scroll to position [0, 0]
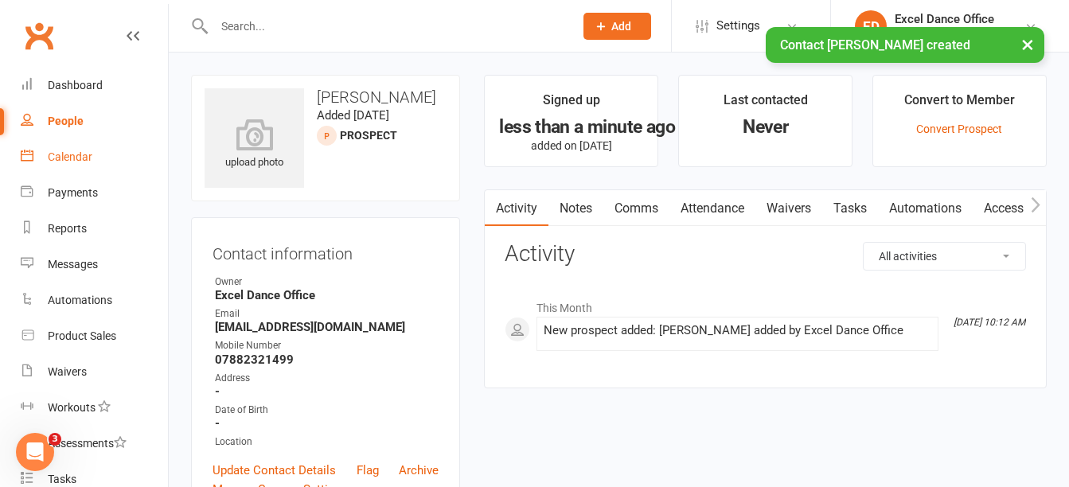
click at [75, 152] on div "Calendar" at bounding box center [70, 156] width 45 height 13
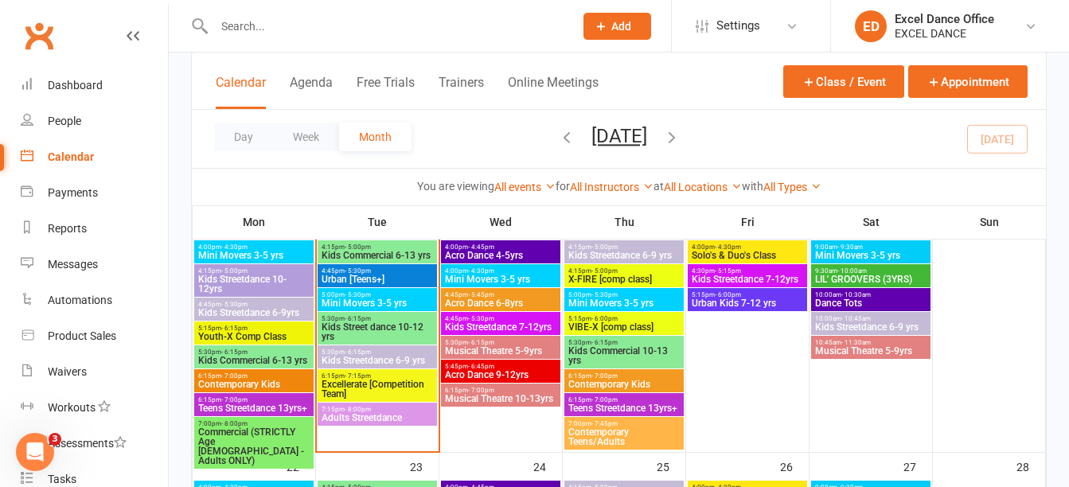
scroll to position [612, 0]
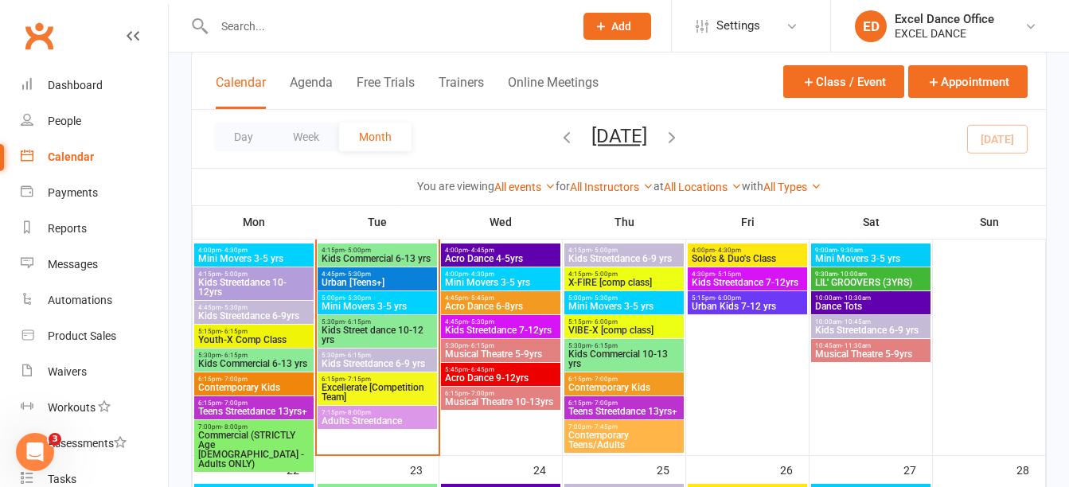
click at [401, 283] on span "Urban [Teens+]" at bounding box center [377, 283] width 113 height 10
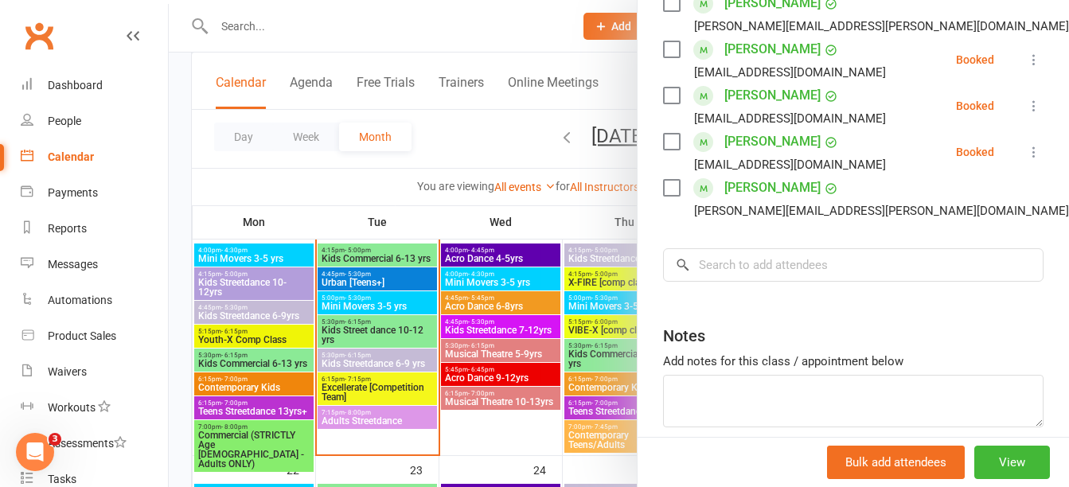
scroll to position [344, 0]
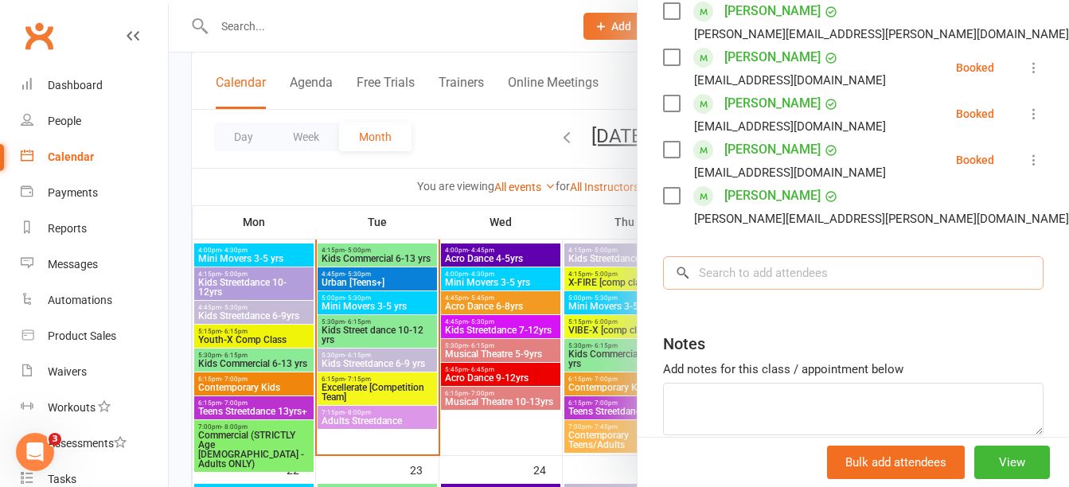
click at [865, 278] on input "search" at bounding box center [853, 272] width 380 height 33
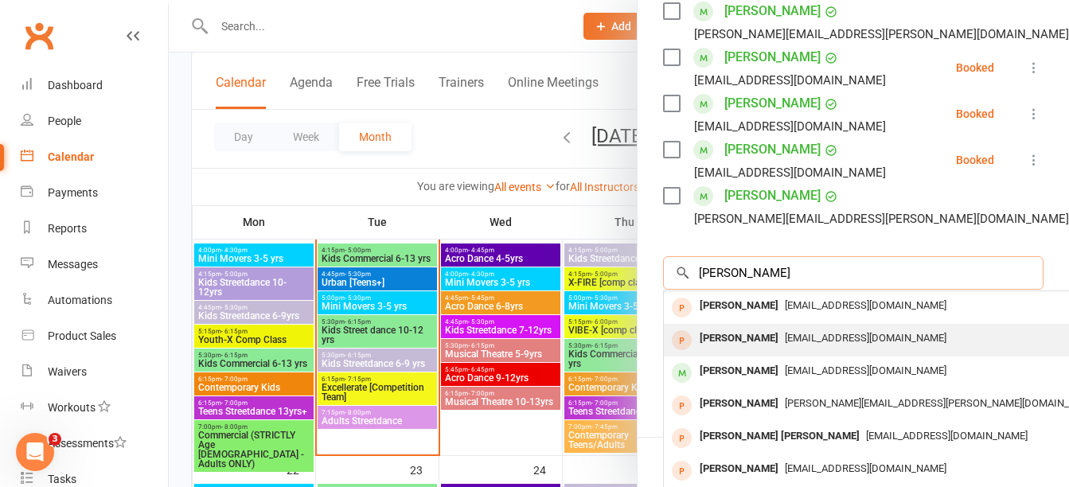
type input "[PERSON_NAME]"
click at [850, 350] on div "[EMAIL_ADDRESS][DOMAIN_NAME]" at bounding box center [901, 338] width 463 height 23
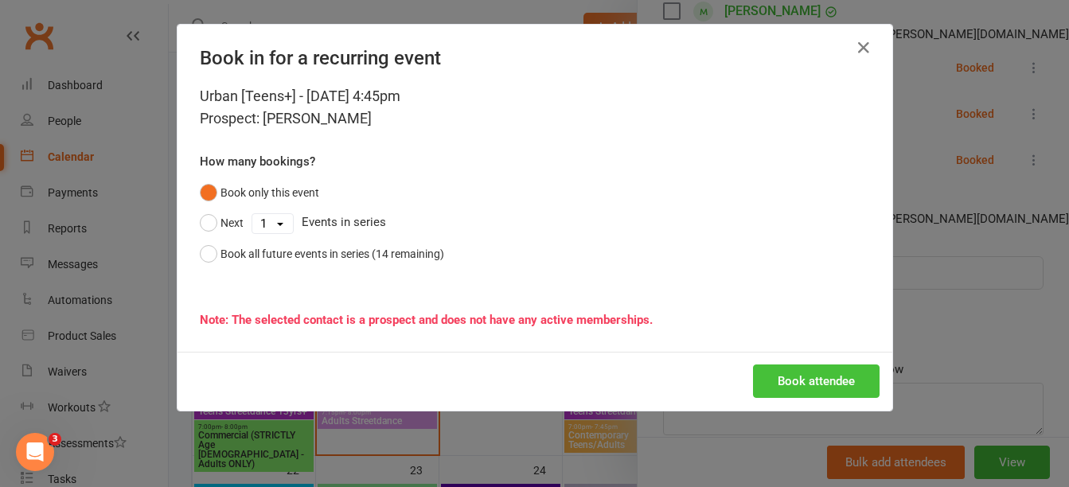
click at [770, 368] on button "Book attendee" at bounding box center [816, 380] width 127 height 33
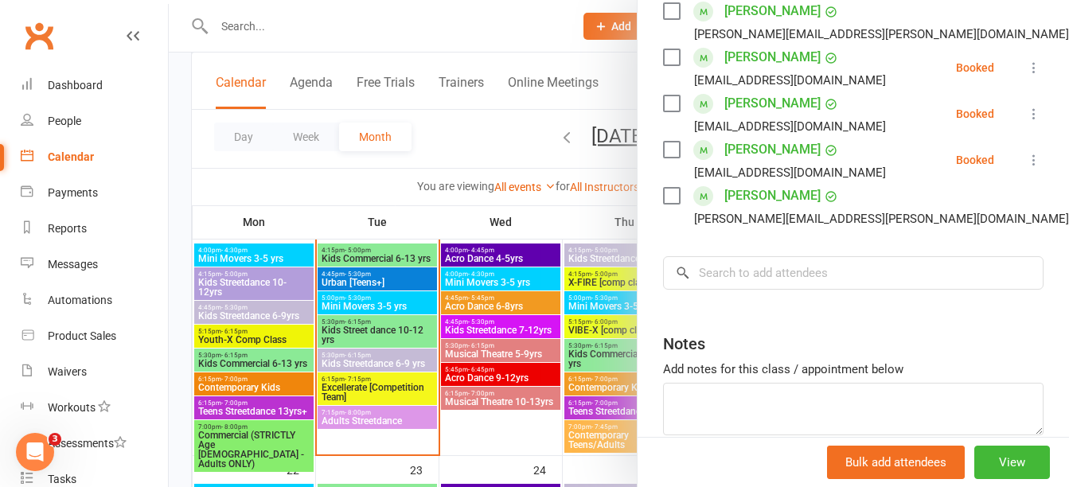
scroll to position [0, 0]
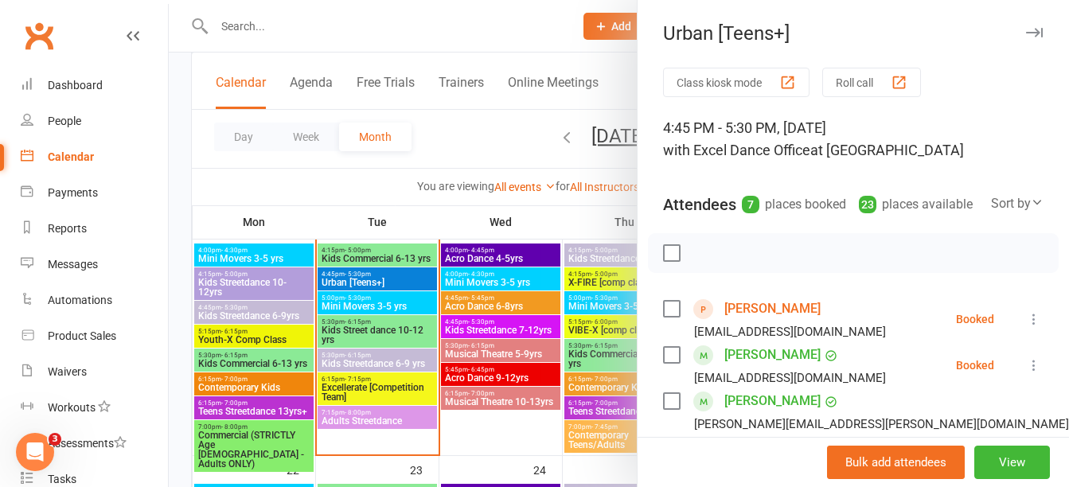
click at [271, 42] on div at bounding box center [619, 243] width 900 height 487
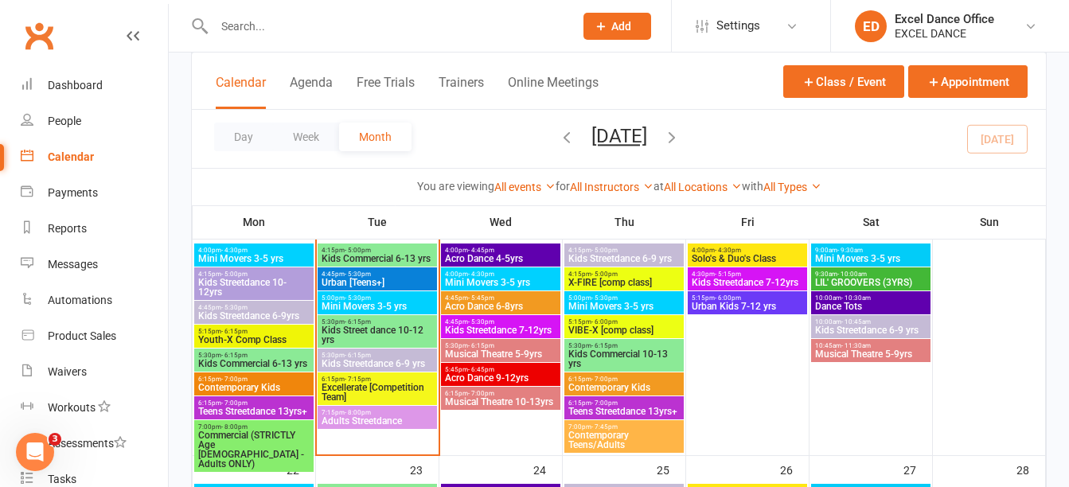
click at [270, 41] on div at bounding box center [377, 26] width 372 height 52
click at [250, 17] on input "text" at bounding box center [385, 26] width 353 height 22
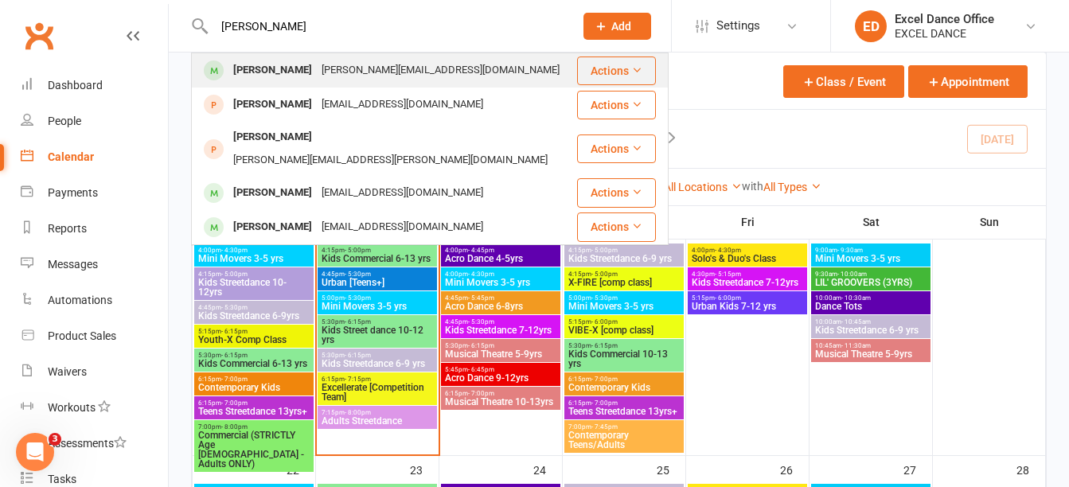
type input "[PERSON_NAME]"
click at [289, 76] on div "[PERSON_NAME]" at bounding box center [272, 70] width 88 height 23
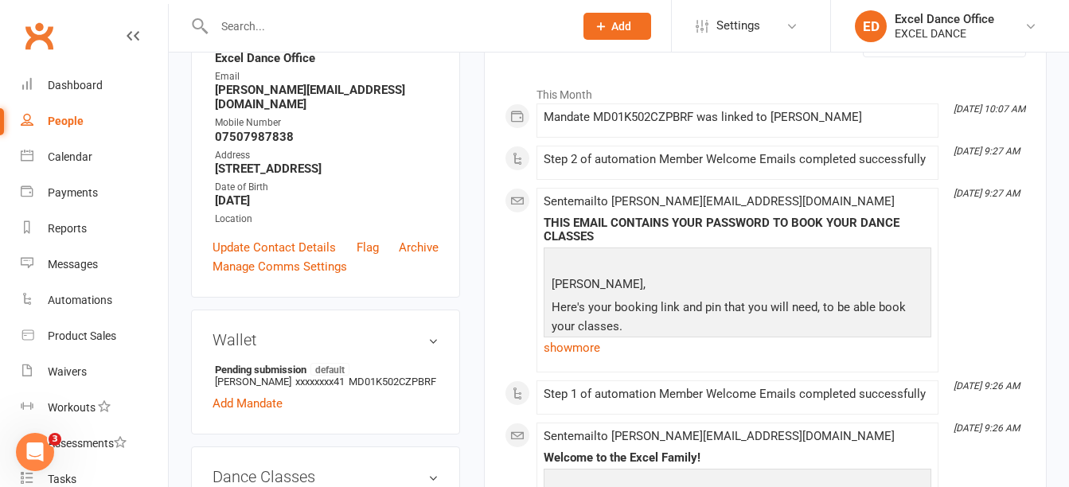
scroll to position [206, 0]
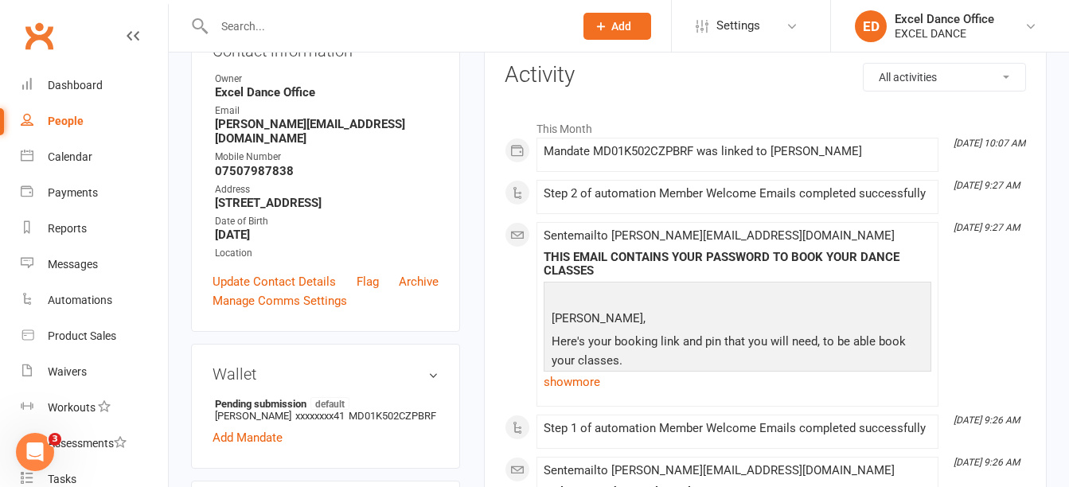
click at [360, 141] on strong "[PERSON_NAME][EMAIL_ADDRESS][DOMAIN_NAME]" at bounding box center [327, 131] width 224 height 29
click at [620, 29] on span "Add" at bounding box center [621, 26] width 20 height 13
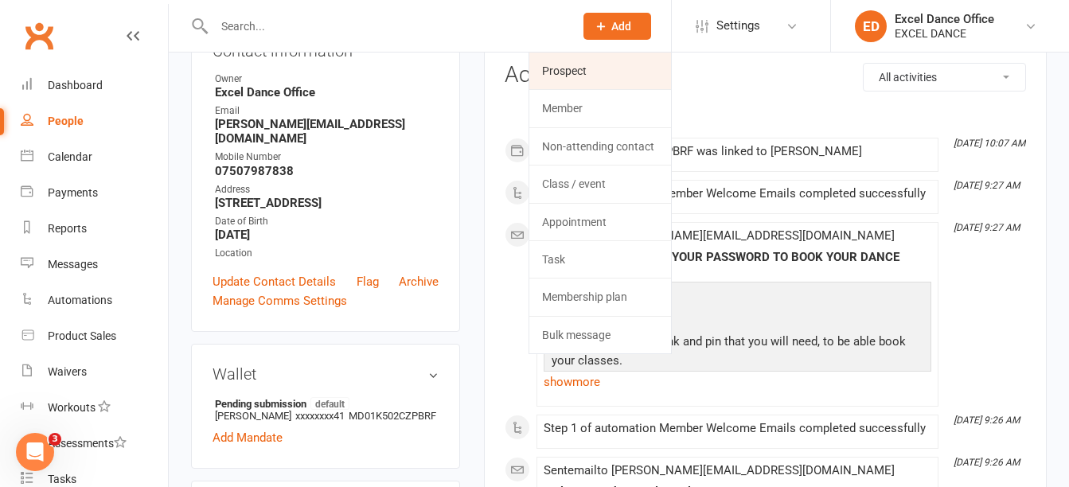
click at [595, 76] on link "Prospect" at bounding box center [600, 71] width 142 height 37
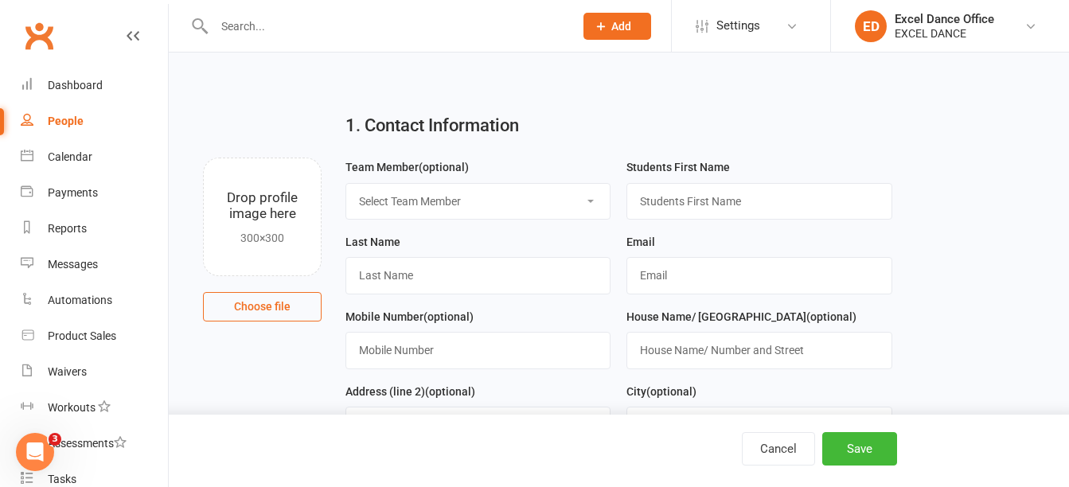
click at [556, 194] on select "Select Team Member Excel Dance Office [PERSON_NAME] Excel Dance [PERSON_NAME] […" at bounding box center [477, 201] width 263 height 35
select select "0"
click at [346, 184] on select "Select Team Member Excel Dance Office [PERSON_NAME] Excel Dance [PERSON_NAME] […" at bounding box center [477, 201] width 263 height 35
click at [677, 219] on input "text" at bounding box center [758, 201] width 265 height 37
type input "[PERSON_NAME]"
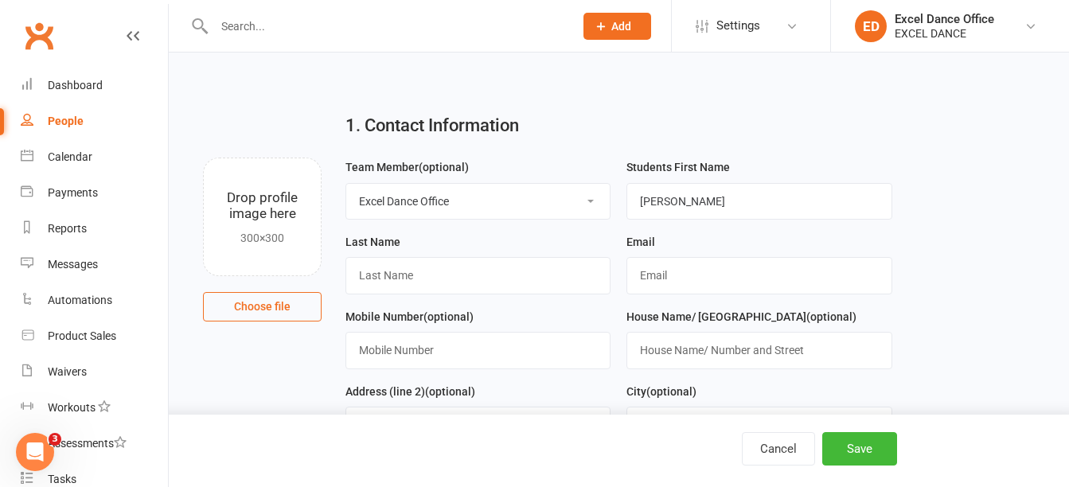
click at [431, 255] on div "Last Name" at bounding box center [477, 263] width 265 height 62
click at [431, 267] on input "text" at bounding box center [477, 275] width 265 height 37
type input "need surname"
click at [717, 286] on input "text" at bounding box center [758, 275] width 265 height 37
click at [575, 337] on input "text" at bounding box center [477, 350] width 265 height 37
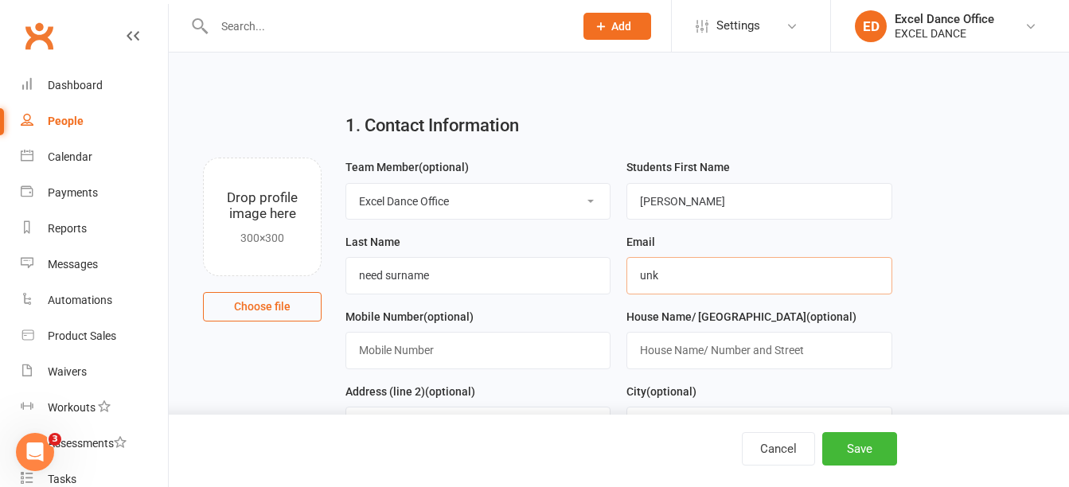
click at [690, 286] on input "unk" at bounding box center [758, 275] width 265 height 37
type input "[EMAIL_ADDRESS][DOMAIN_NAME]"
type input "07395134399"
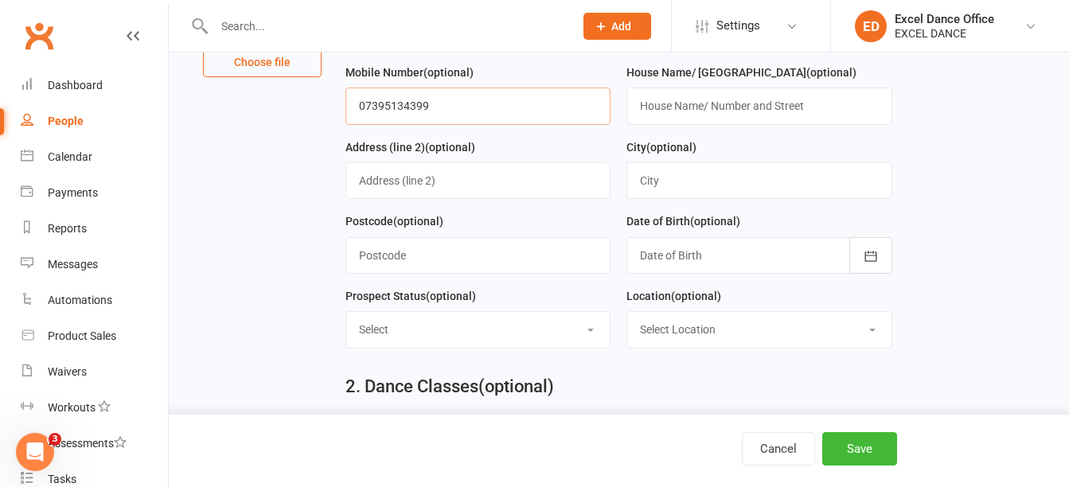
drag, startPoint x: 520, startPoint y: 351, endPoint x: -3, endPoint y: 524, distance: 550.9
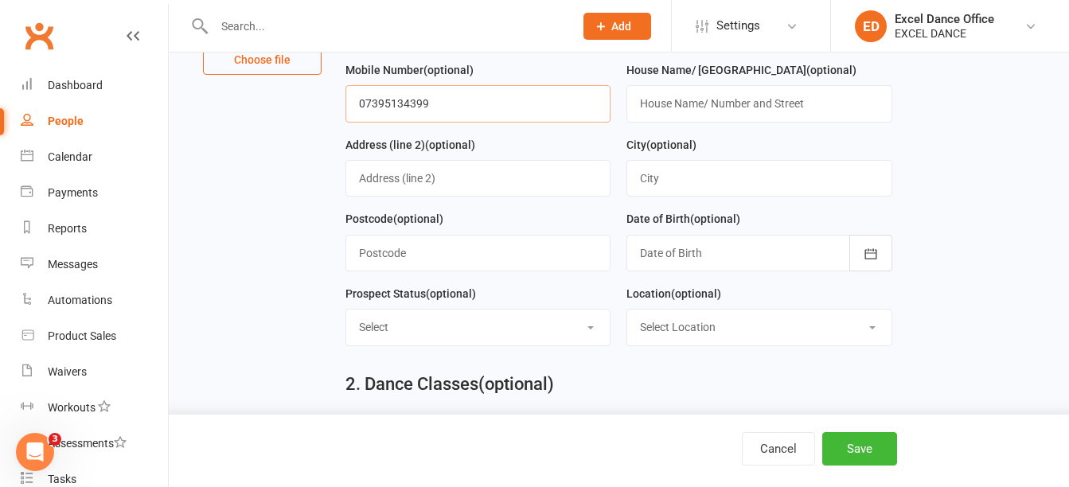
click at [0, 486] on html "Prospect Member Non-attending contact Class / event Appointment Task Membership…" at bounding box center [534, 480] width 1069 height 1454
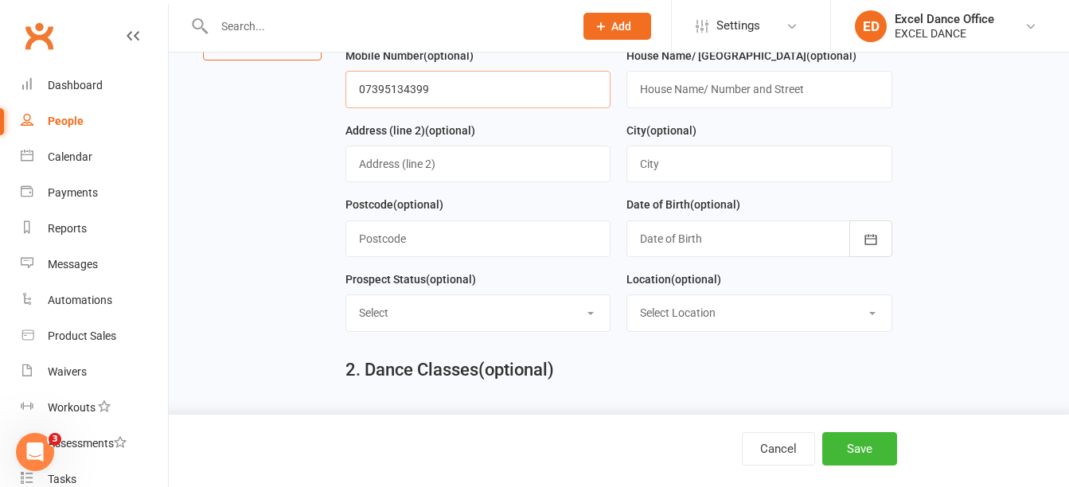
scroll to position [181, 0]
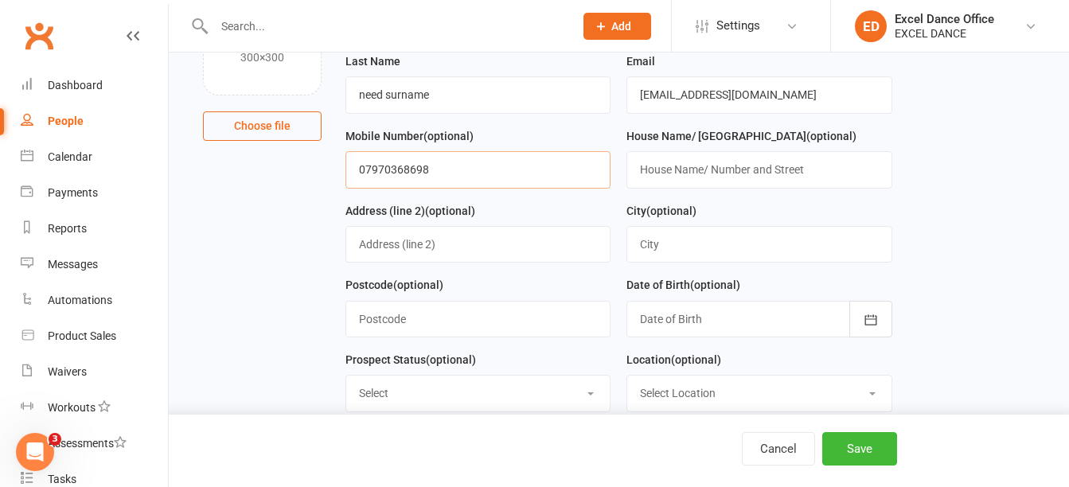
type input "07970368698"
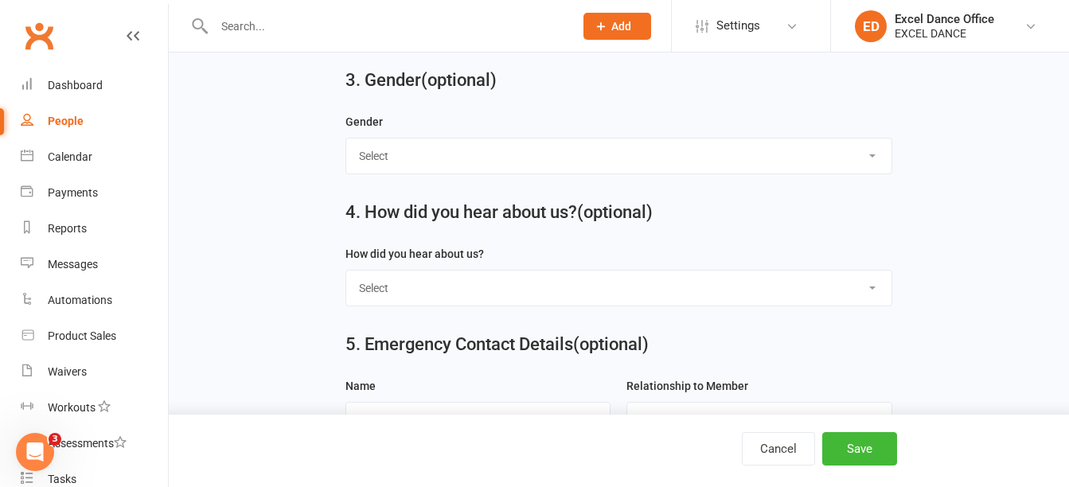
scroll to position [977, 0]
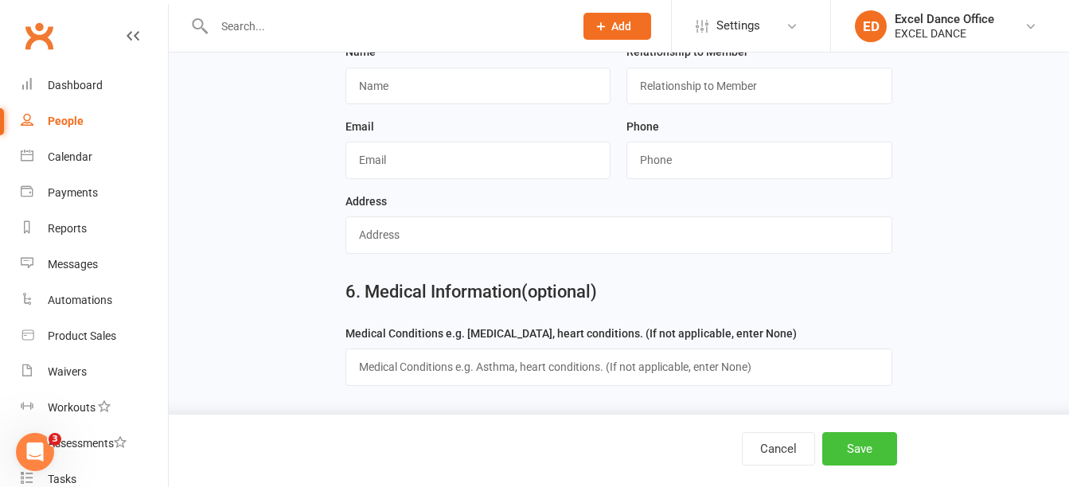
click at [875, 462] on button "Save" at bounding box center [859, 448] width 75 height 33
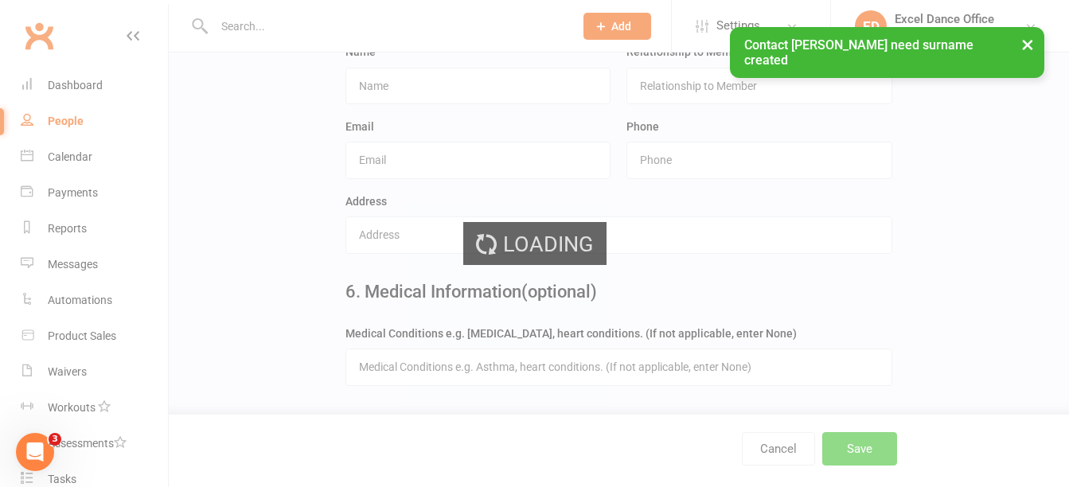
scroll to position [0, 0]
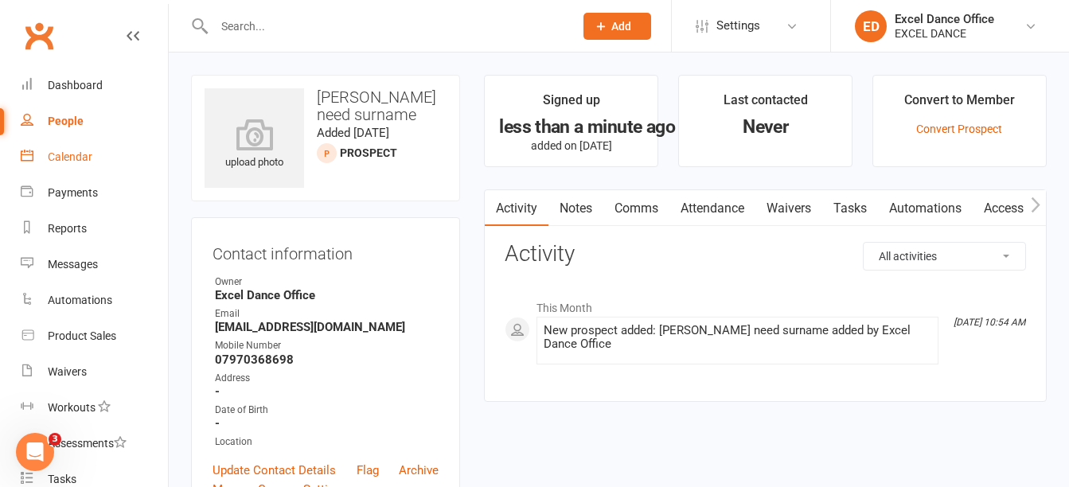
click at [71, 165] on link "Calendar" at bounding box center [94, 157] width 147 height 36
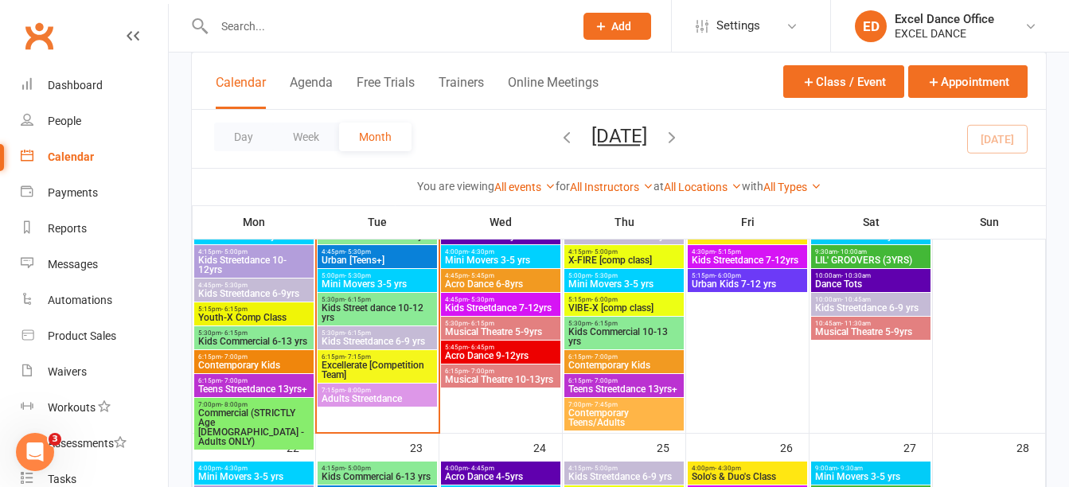
scroll to position [637, 0]
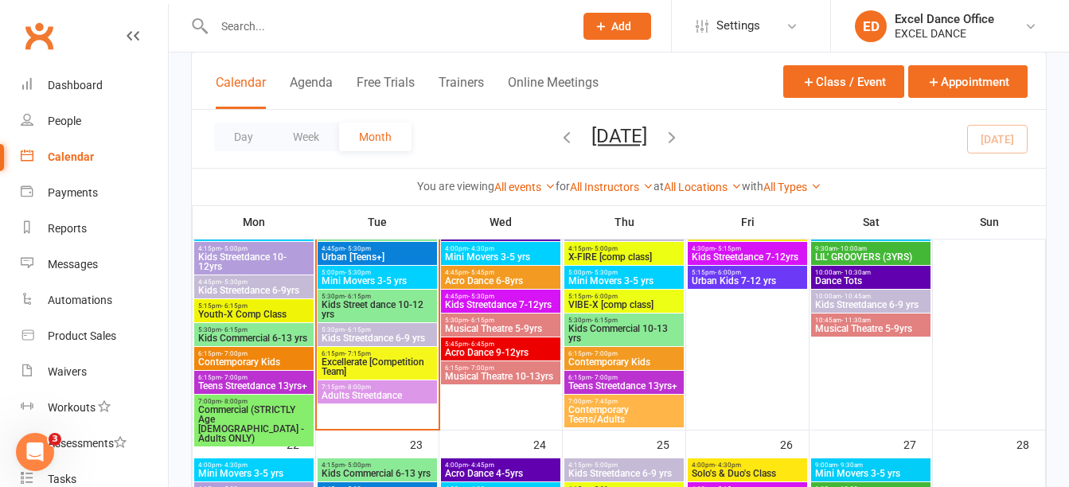
click at [511, 329] on span "Musical Theatre 5-9yrs" at bounding box center [500, 329] width 113 height 10
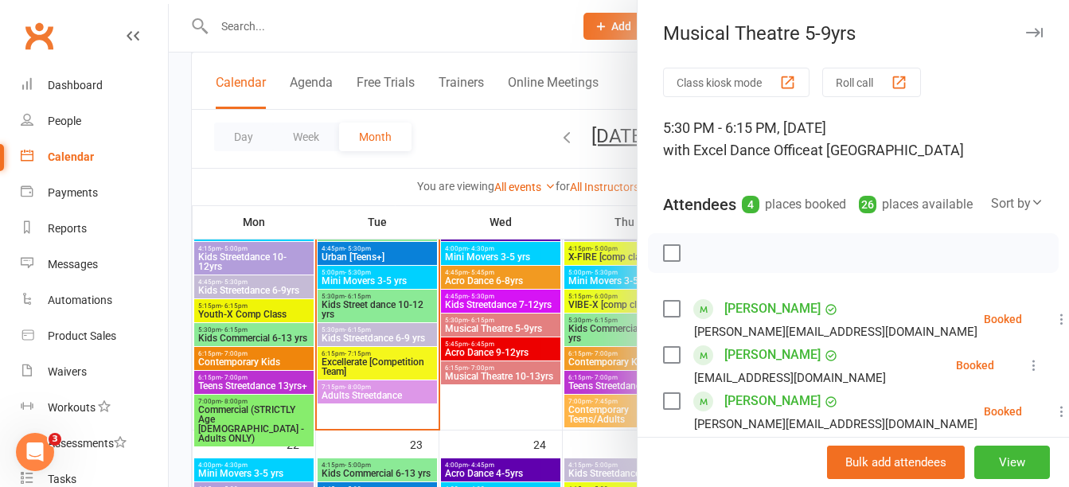
scroll to position [350, 0]
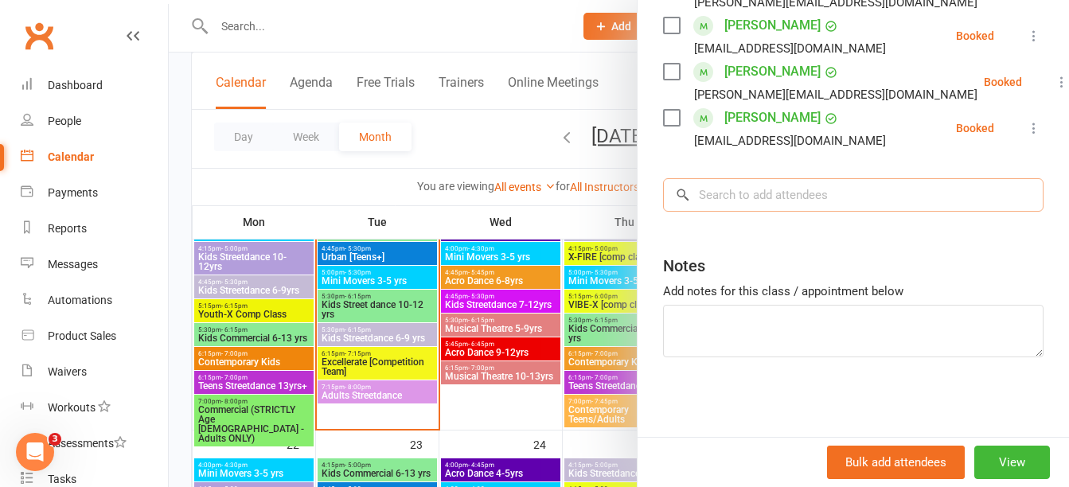
click at [836, 187] on input "search" at bounding box center [853, 194] width 380 height 33
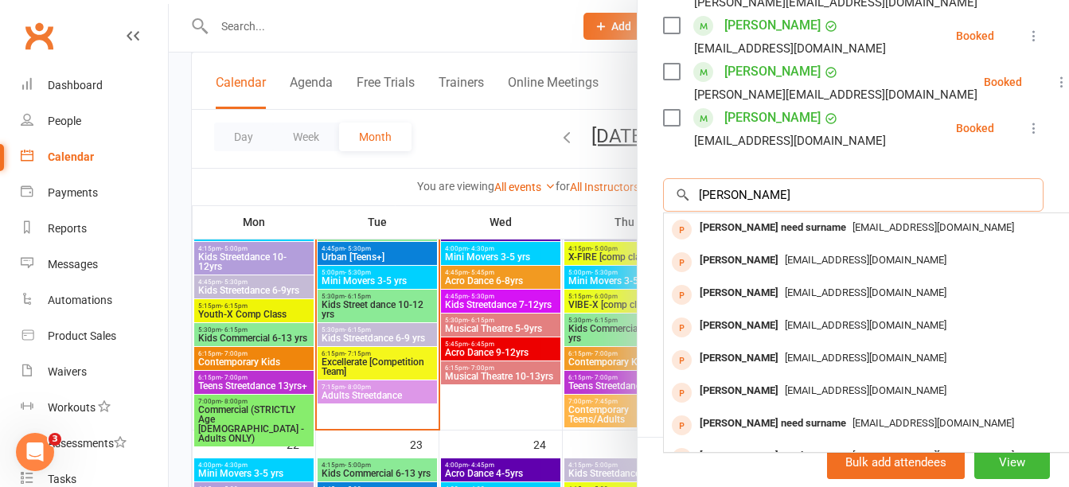
type input "[PERSON_NAME]"
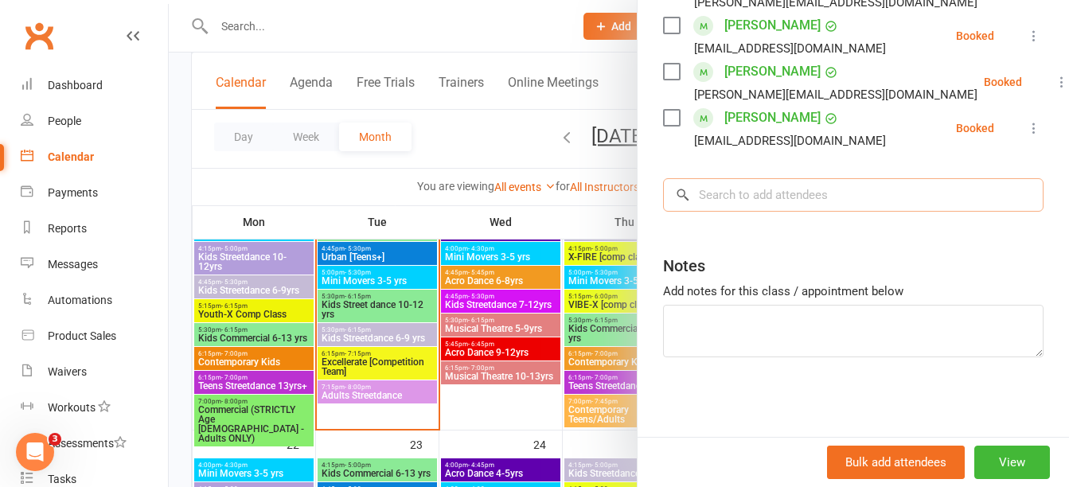
click at [883, 188] on input "search" at bounding box center [853, 194] width 380 height 33
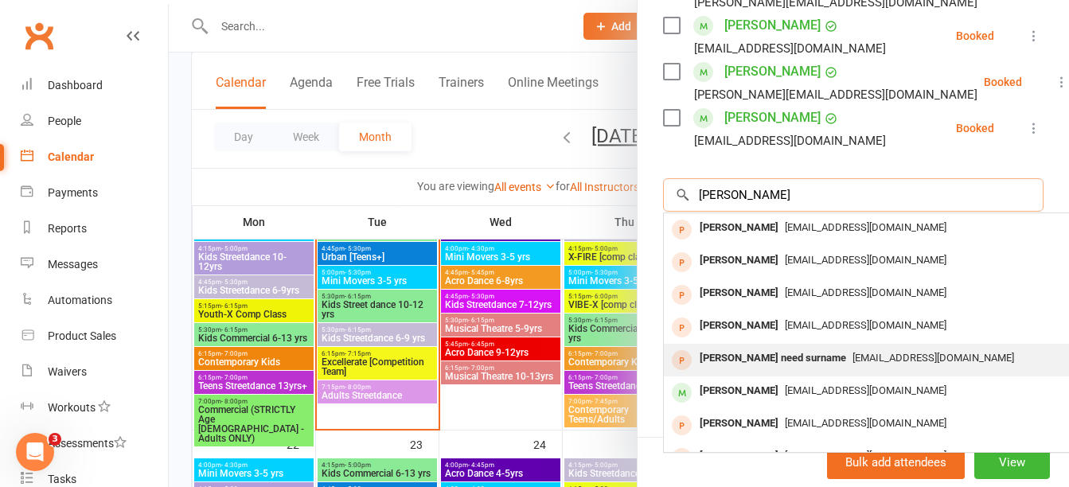
type input "[PERSON_NAME]"
click at [869, 355] on span "[EMAIL_ADDRESS][DOMAIN_NAME]" at bounding box center [933, 358] width 162 height 12
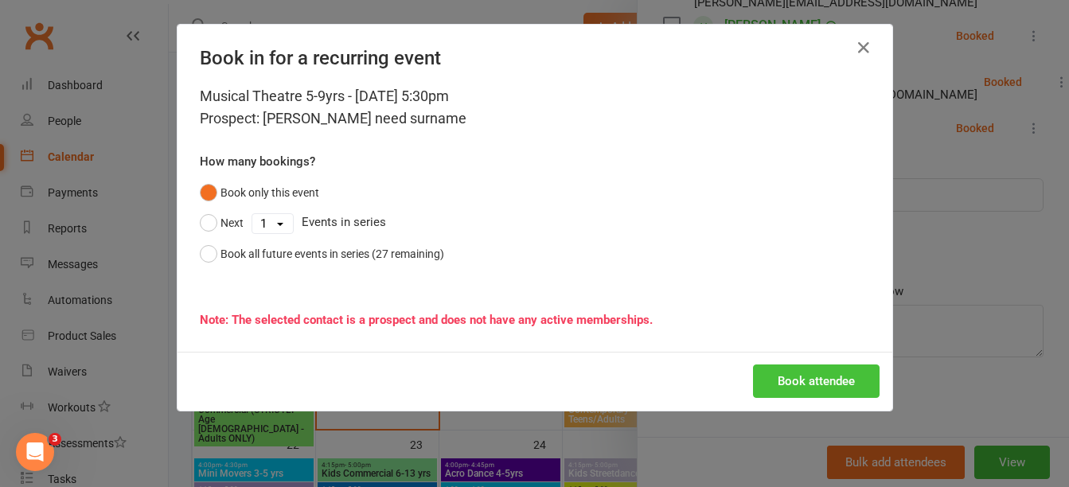
click at [785, 386] on button "Book attendee" at bounding box center [816, 380] width 127 height 33
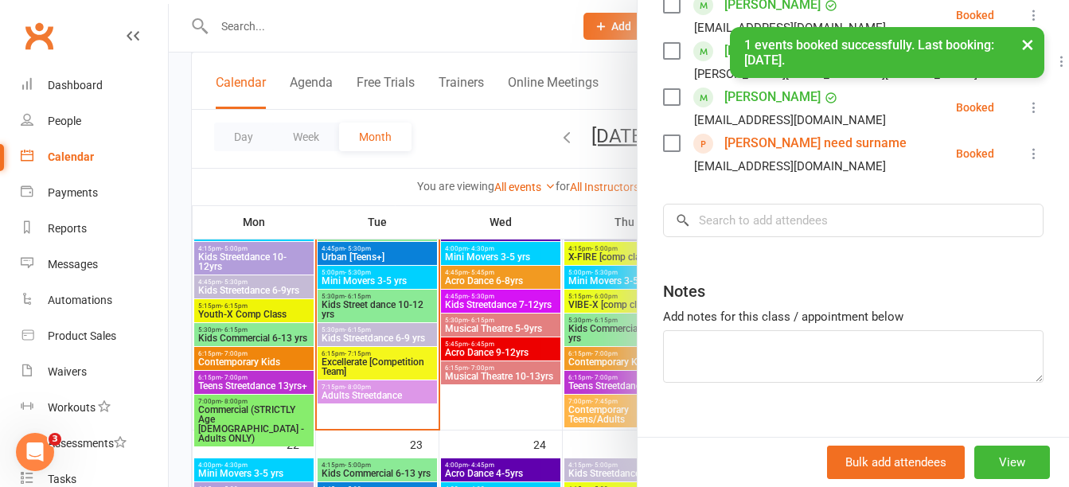
click at [762, 156] on link "[PERSON_NAME] need surname" at bounding box center [815, 143] width 182 height 25
